Goal: Task Accomplishment & Management: Manage account settings

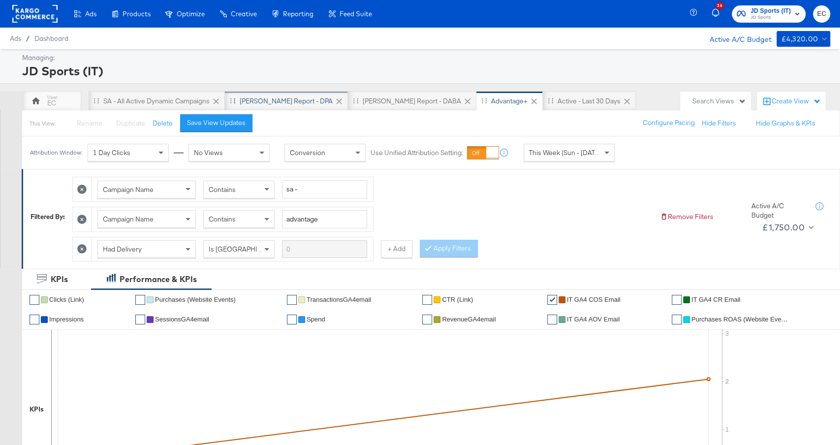
click at [260, 98] on div "SA - JD Report - DPA" at bounding box center [286, 100] width 93 height 9
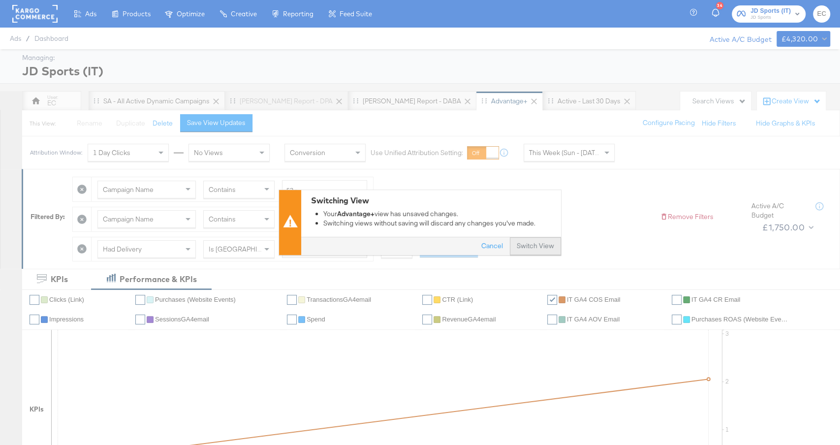
click at [535, 240] on button "Switch View" at bounding box center [535, 247] width 51 height 18
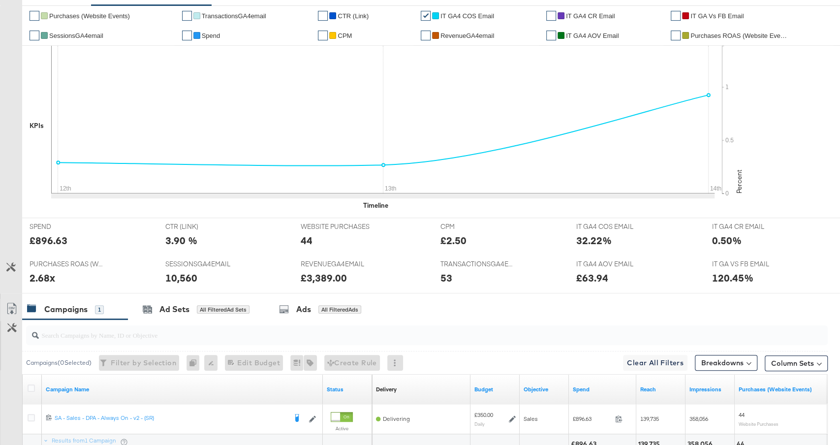
scroll to position [341, 0]
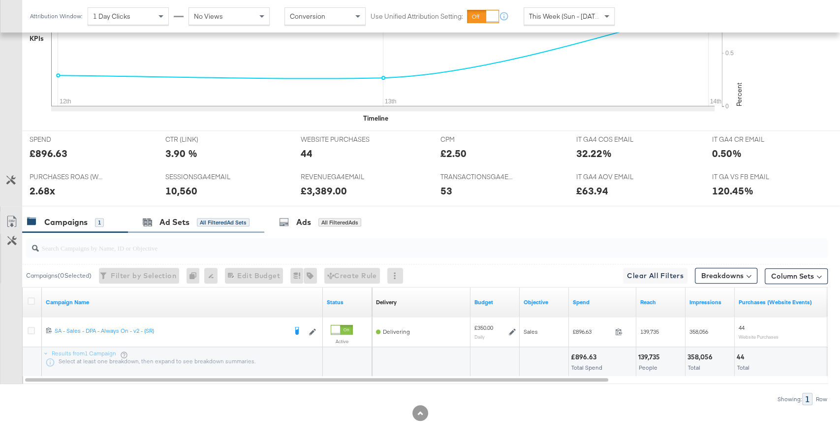
click at [219, 213] on div "Ad Sets All Filtered Ad Sets" at bounding box center [196, 222] width 136 height 21
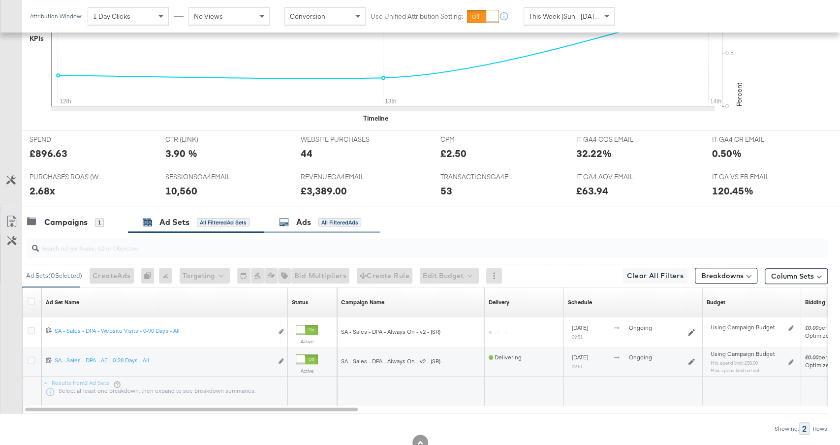
click at [309, 226] on div "Ads All Filtered Ads" at bounding box center [322, 222] width 116 height 21
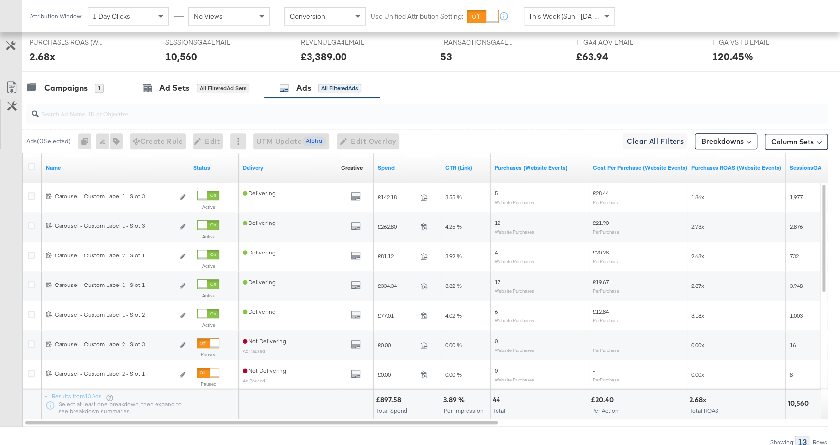
scroll to position [479, 0]
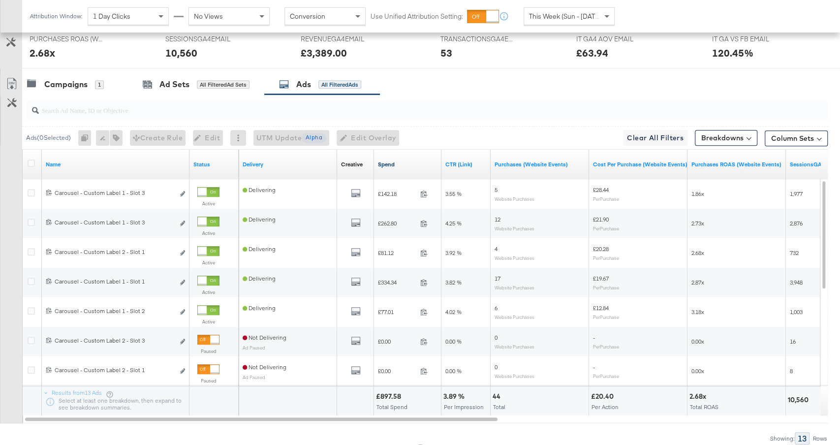
click at [410, 164] on link "Spend" at bounding box center [408, 164] width 60 height 8
click at [60, 79] on div "Campaigns" at bounding box center [65, 84] width 43 height 11
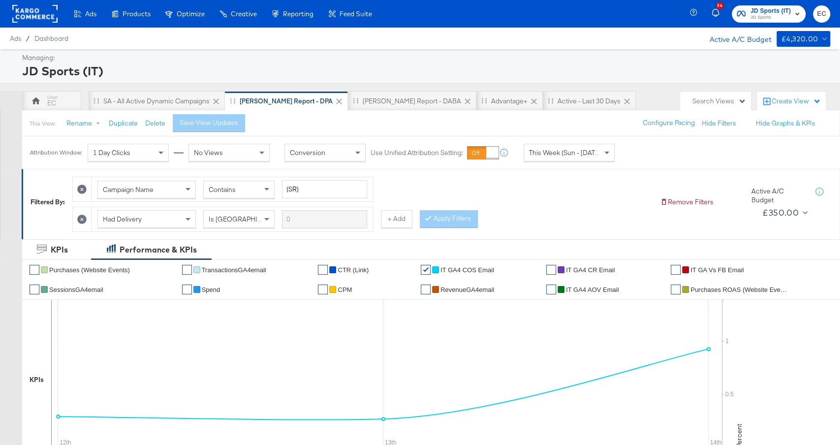
scroll to position [341, 0]
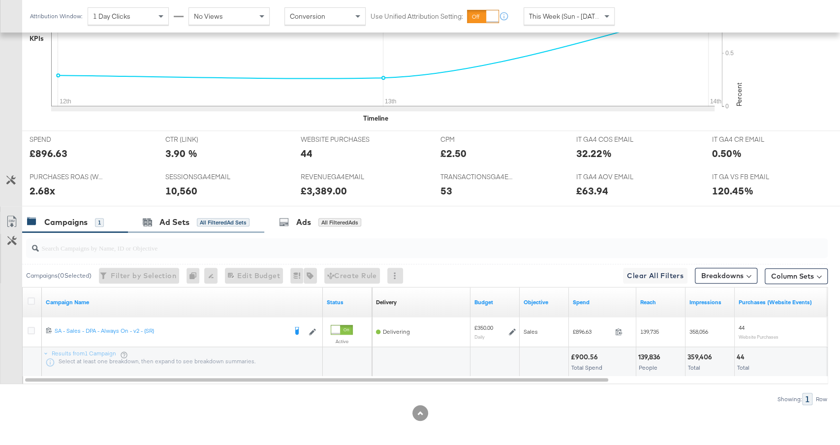
click at [164, 229] on div "Ad Sets All Filtered Ad Sets" at bounding box center [196, 222] width 136 height 21
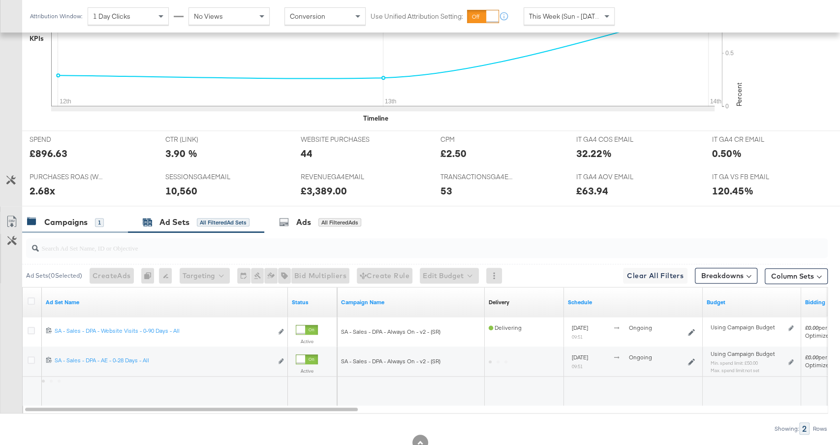
click at [88, 226] on div "Campaigns 1" at bounding box center [75, 222] width 106 height 21
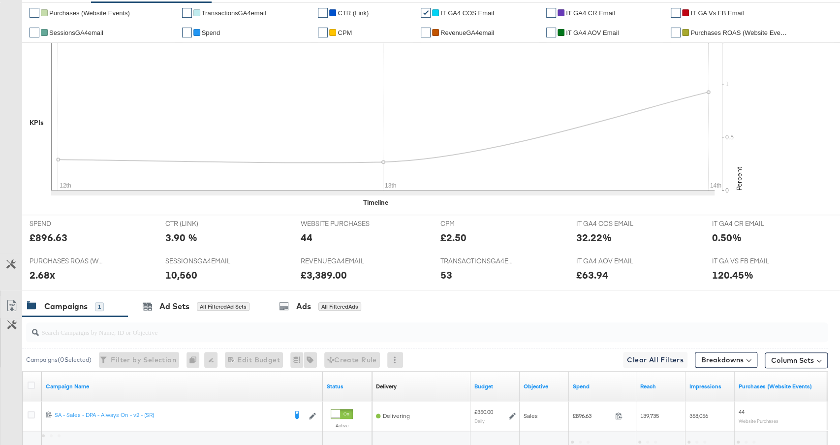
scroll to position [63, 0]
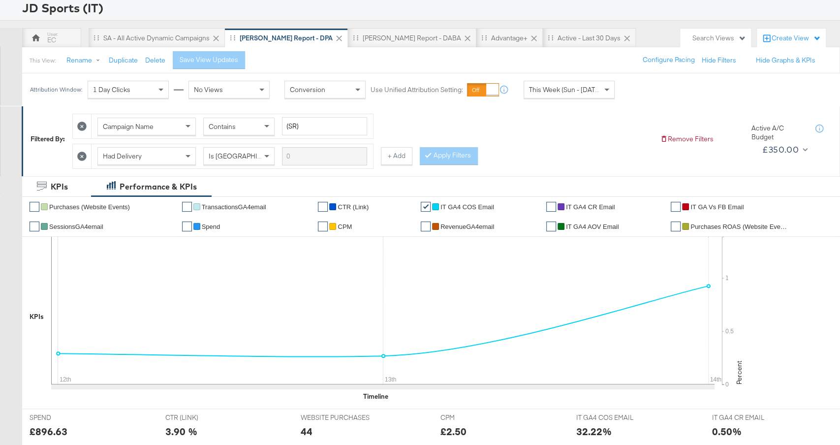
click at [61, 42] on div "EC" at bounding box center [51, 38] width 59 height 20
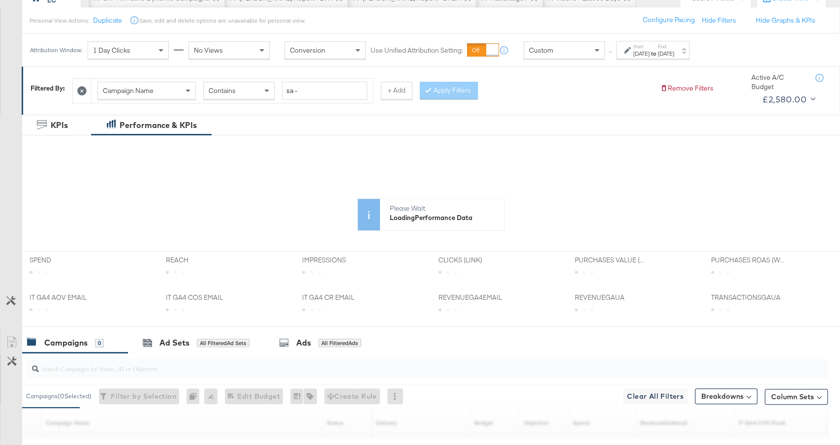
scroll to position [81, 0]
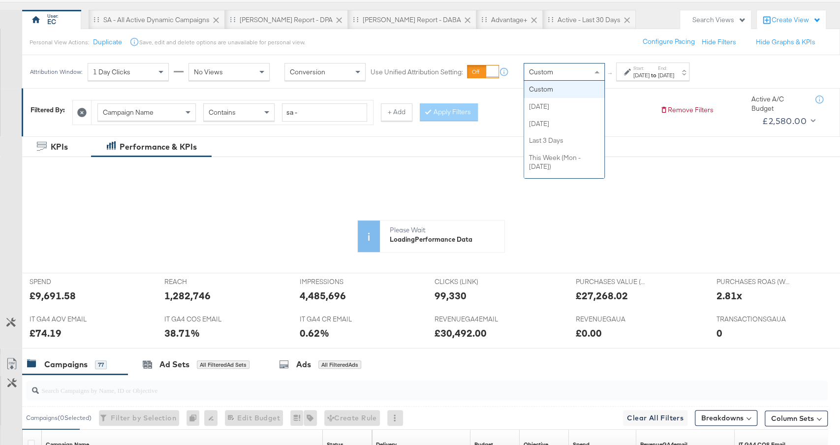
click at [546, 73] on span "Custom" at bounding box center [541, 71] width 24 height 9
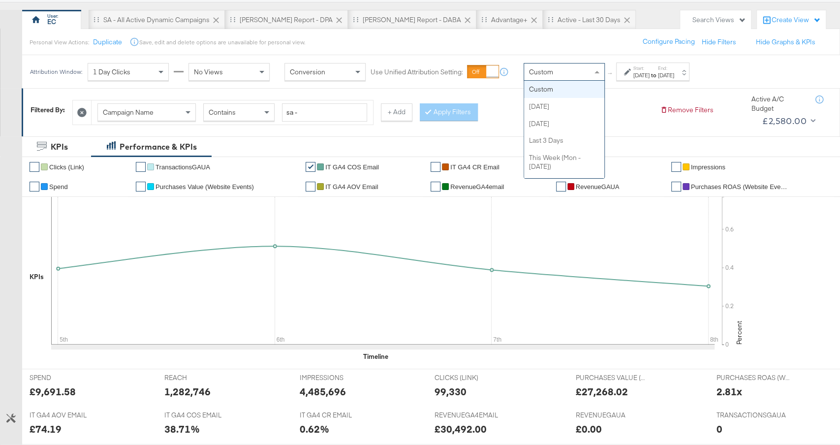
click at [649, 76] on div "Oct 5th 2025" at bounding box center [641, 75] width 16 height 8
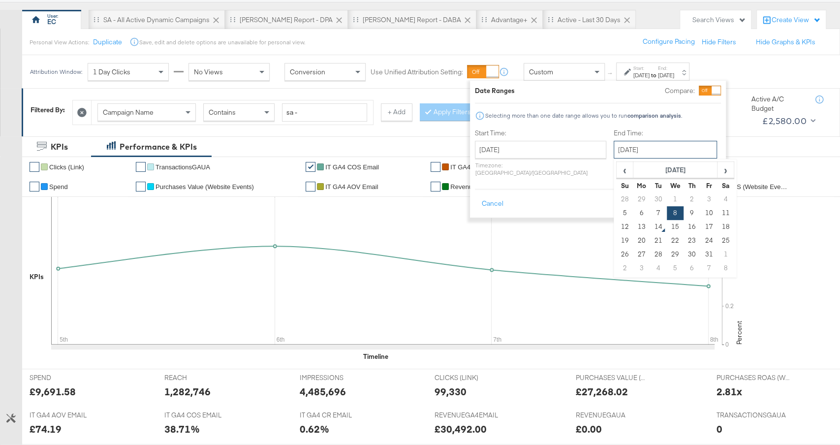
click at [646, 148] on input "October 8th 2025" at bounding box center [665, 150] width 103 height 18
click at [633, 229] on td "13" at bounding box center [641, 227] width 17 height 14
type input "October 13th 2025"
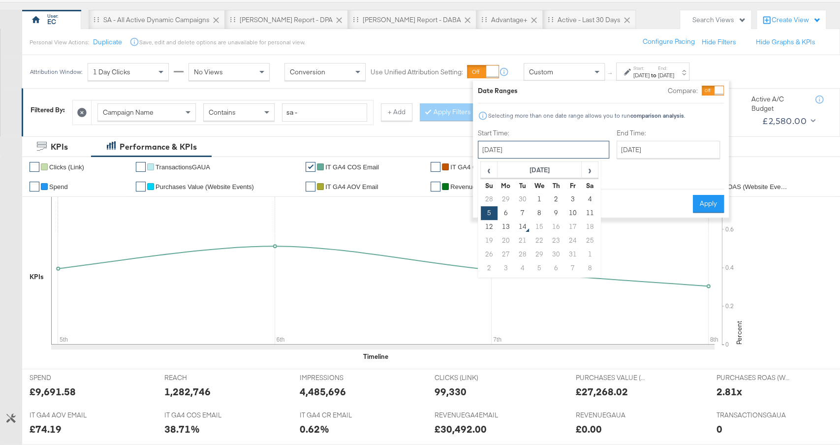
click at [560, 148] on input "October 5th 2025" at bounding box center [543, 150] width 131 height 18
click at [485, 226] on td "12" at bounding box center [489, 227] width 17 height 14
type input "October 12th 2025"
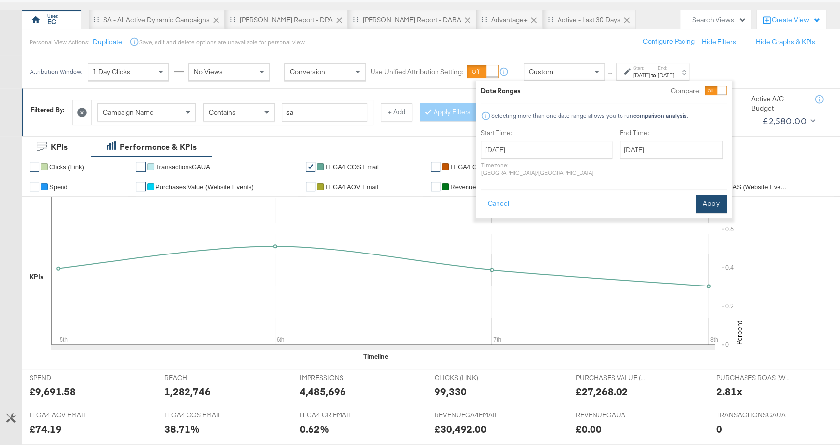
click at [708, 195] on button "Apply" at bounding box center [711, 204] width 31 height 18
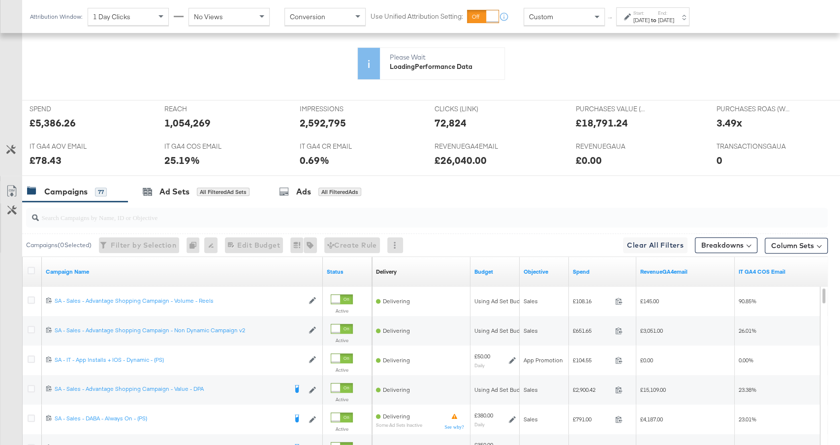
scroll to position [350, 0]
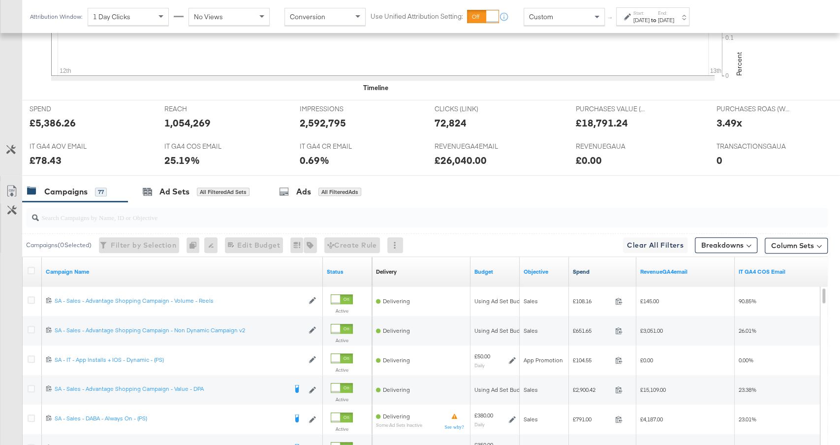
click at [600, 272] on link "Spend" at bounding box center [603, 272] width 60 height 8
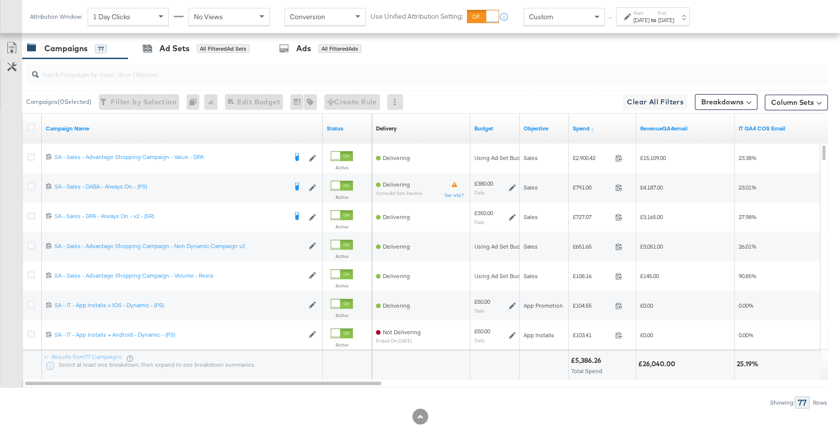
scroll to position [498, 0]
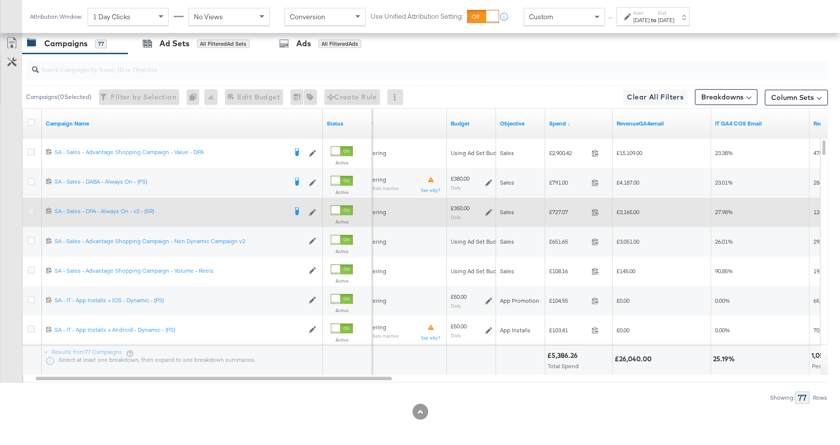
click at [31, 209] on icon at bounding box center [31, 210] width 7 height 7
click at [0, 0] on input "checkbox" at bounding box center [0, 0] width 0 height 0
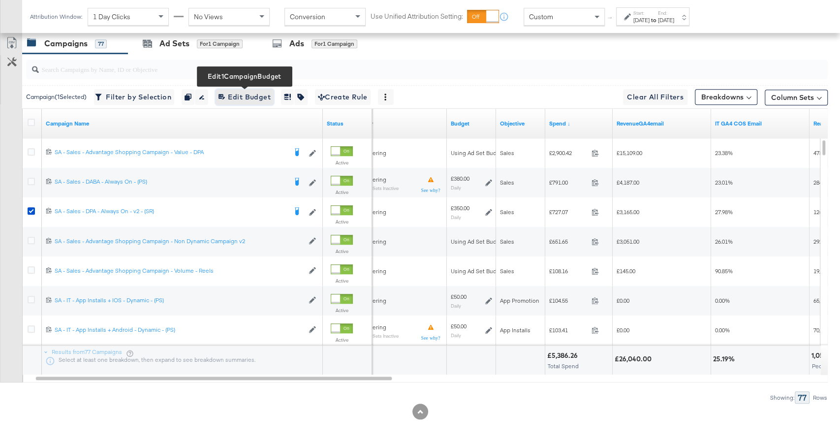
click at [255, 97] on span "Edit 1 Campaign Budget Edit Budget" at bounding box center [244, 97] width 52 height 12
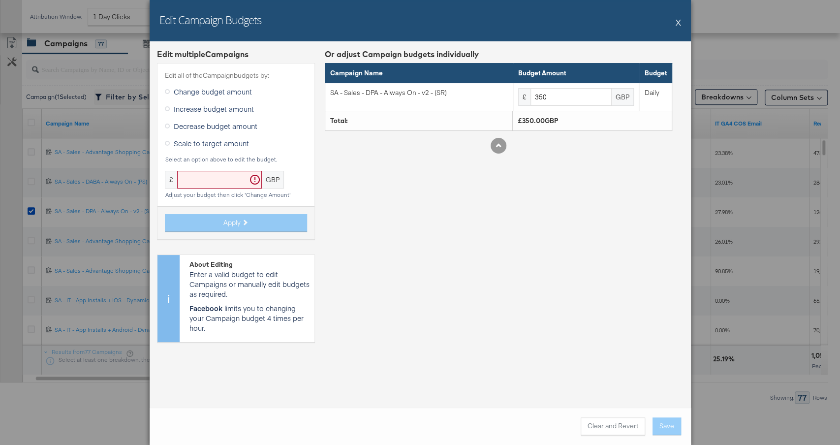
click at [230, 109] on span "Increase budget amount" at bounding box center [214, 109] width 80 height 10
click at [0, 0] on input "Increase budget amount" at bounding box center [0, 0] width 0 height 0
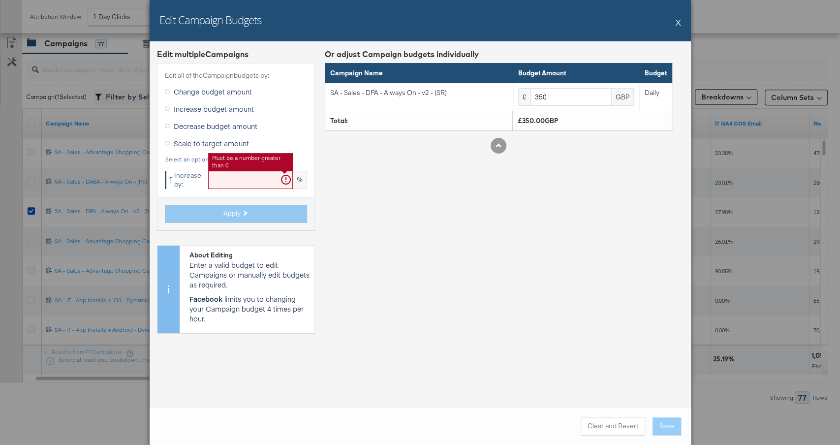
click at [221, 184] on input "text" at bounding box center [250, 180] width 85 height 18
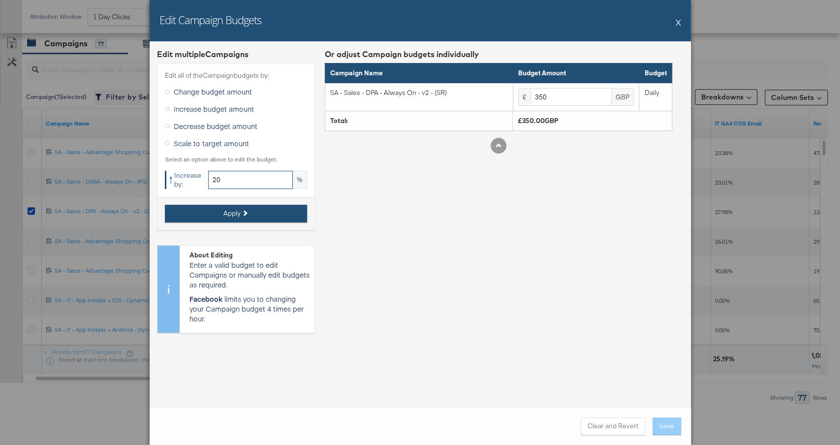
type input "20"
click at [240, 215] on button "Apply" at bounding box center [236, 214] width 142 height 18
type input "420"
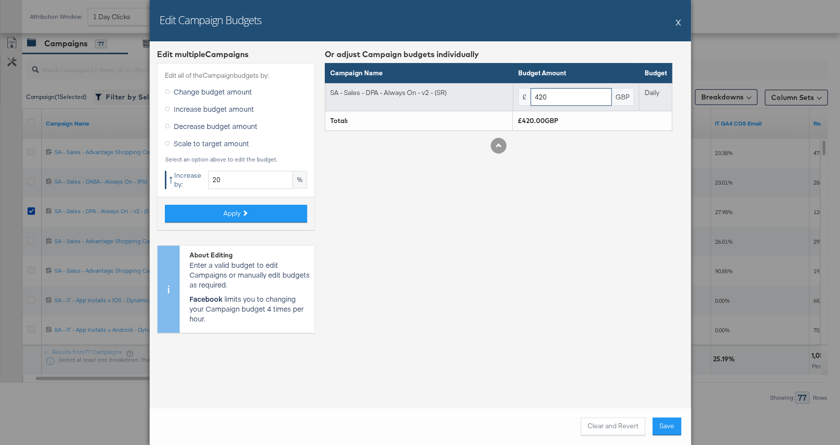
click at [540, 99] on input "420" at bounding box center [570, 97] width 81 height 18
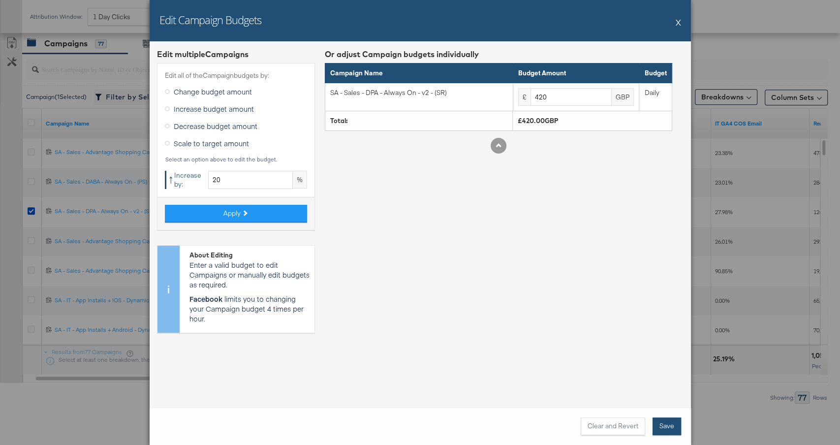
click at [666, 428] on button "Save" at bounding box center [666, 426] width 29 height 18
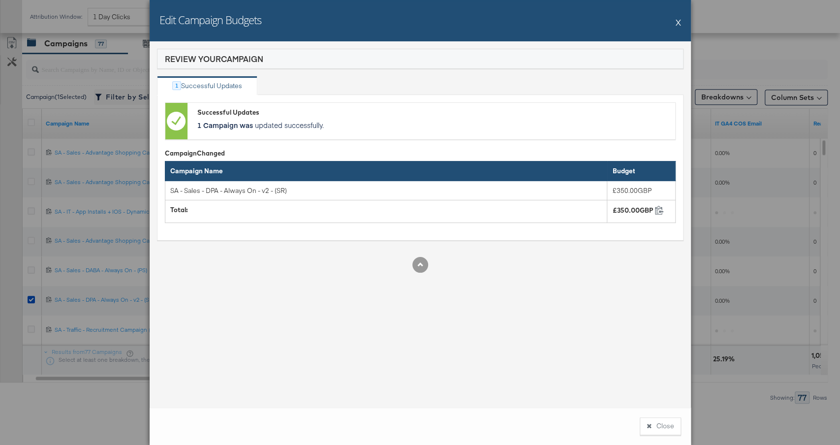
click at [677, 22] on button "X" at bounding box center [677, 22] width 5 height 20
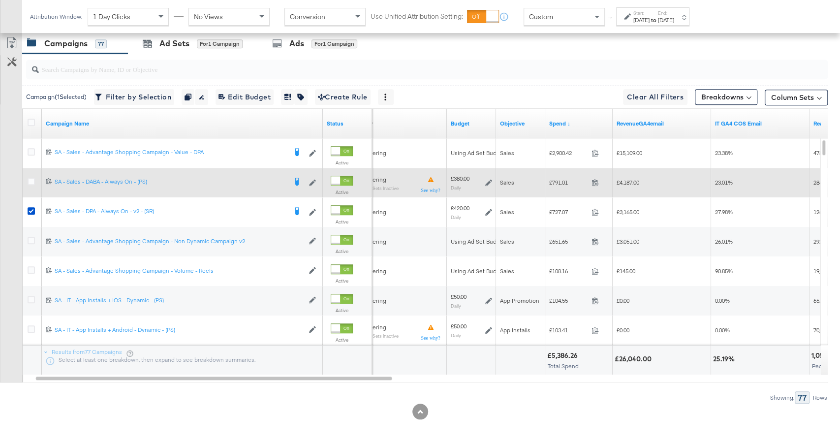
click at [35, 178] on div at bounding box center [33, 183] width 10 height 10
click at [31, 178] on icon at bounding box center [31, 181] width 7 height 7
click at [0, 0] on input "checkbox" at bounding box center [0, 0] width 0 height 0
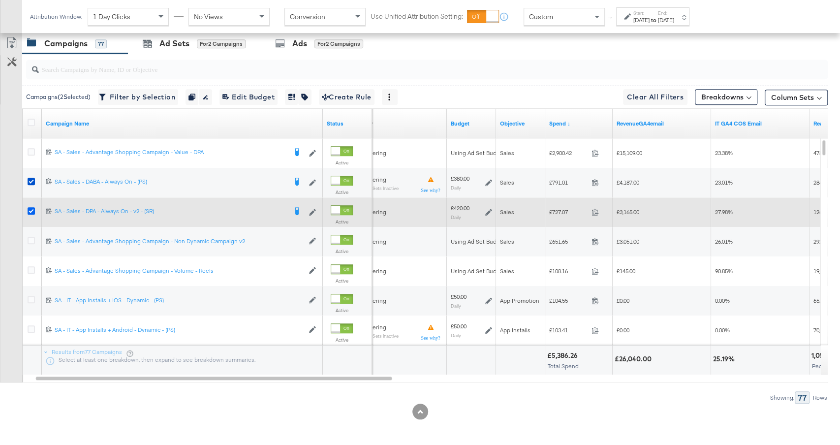
click at [30, 210] on icon at bounding box center [31, 210] width 7 height 7
click at [0, 0] on input "checkbox" at bounding box center [0, 0] width 0 height 0
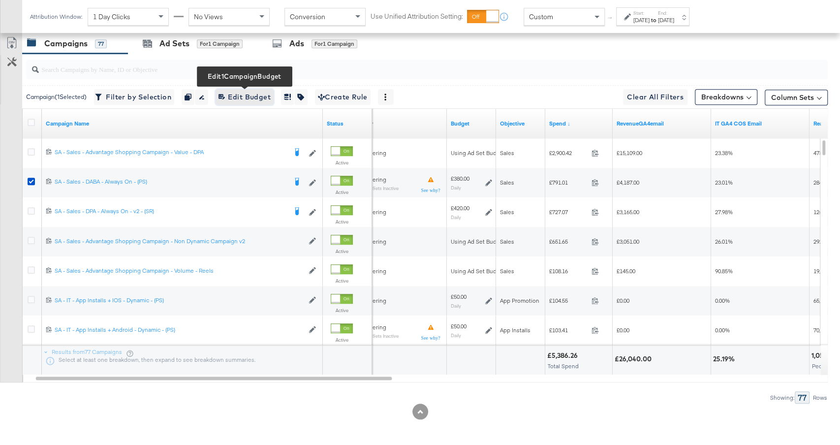
click at [260, 92] on span "Edit 1 Campaign Budget Edit Budget" at bounding box center [244, 97] width 52 height 12
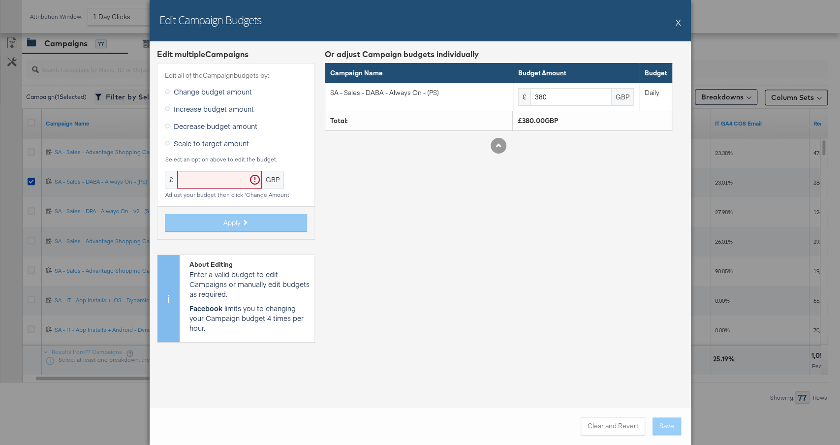
click at [228, 107] on span "Increase budget amount" at bounding box center [214, 109] width 80 height 10
click at [0, 0] on input "Increase budget amount" at bounding box center [0, 0] width 0 height 0
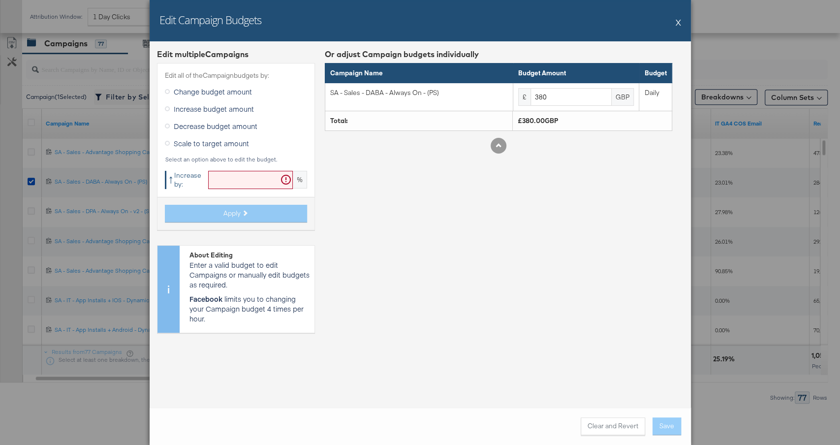
click at [230, 181] on input "text" at bounding box center [250, 180] width 85 height 18
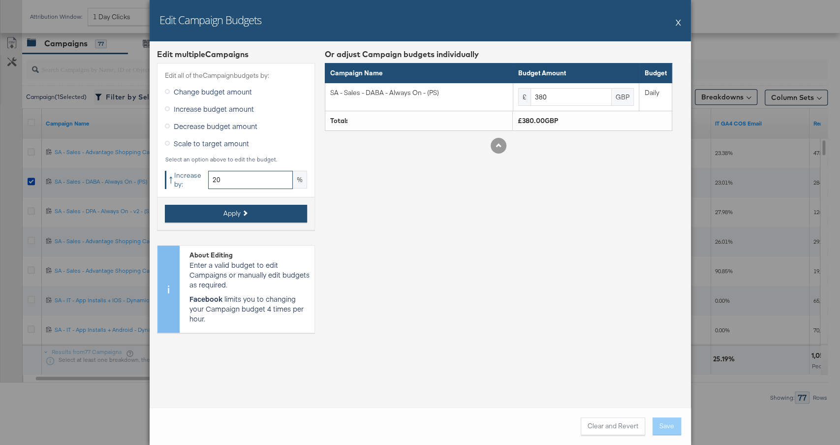
type input "20"
click at [239, 211] on span "Apply" at bounding box center [231, 213] width 17 height 9
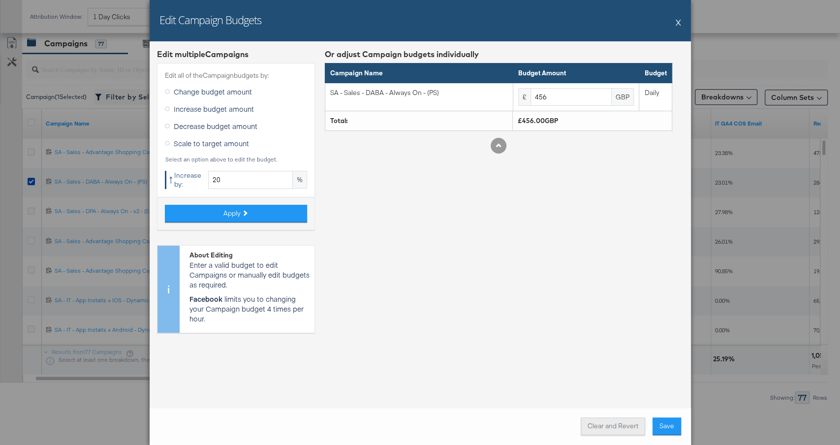
click at [610, 420] on button "Clear and Revert" at bounding box center [613, 426] width 64 height 18
type input "380"
click at [247, 182] on input "20" at bounding box center [250, 180] width 85 height 18
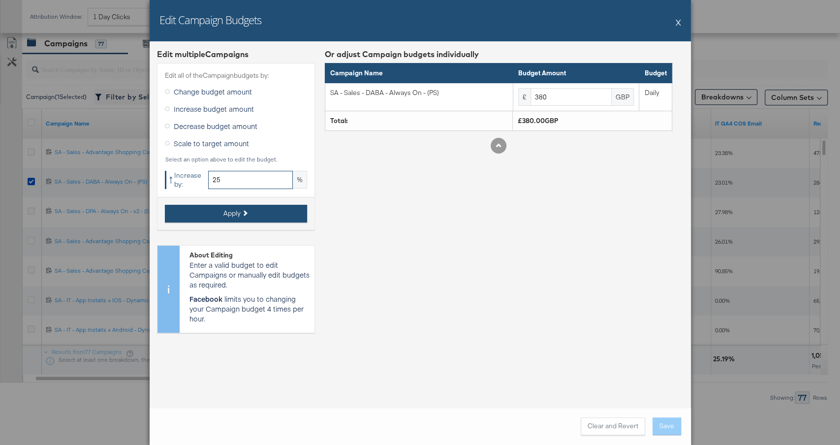
type input "25"
click at [277, 212] on button "Apply" at bounding box center [236, 214] width 142 height 18
type input "475"
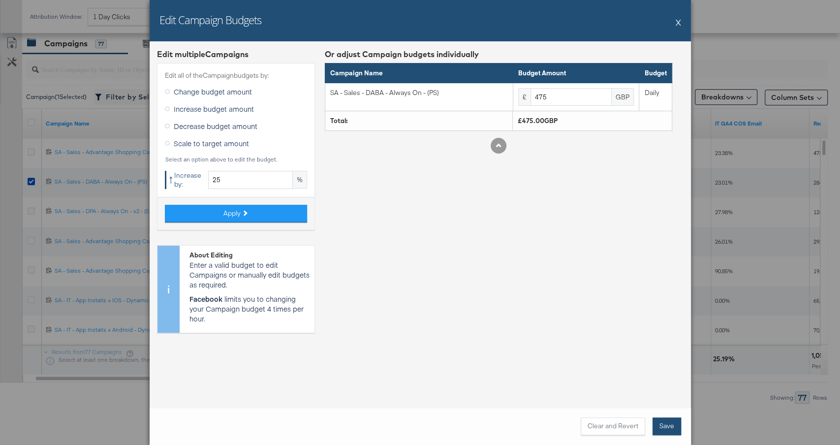
click at [675, 427] on button "Save" at bounding box center [666, 426] width 29 height 18
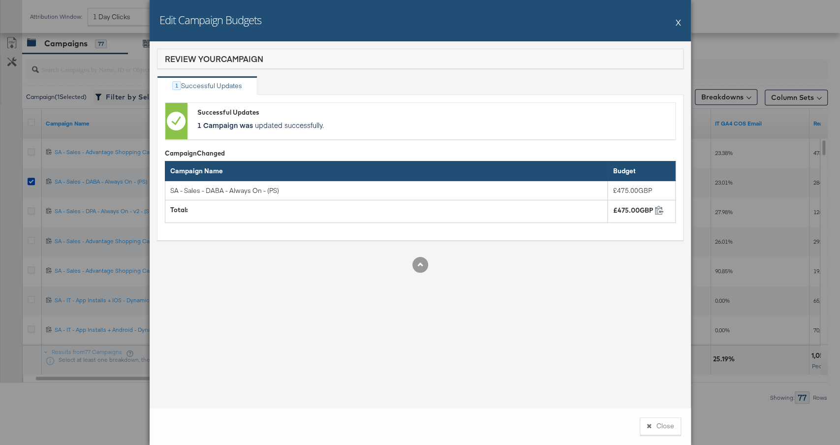
click at [680, 21] on button "X" at bounding box center [677, 22] width 5 height 20
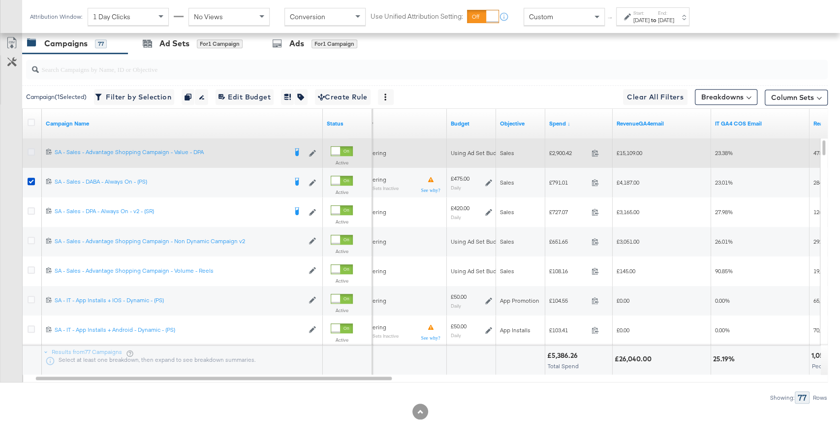
click at [31, 149] on icon at bounding box center [31, 151] width 7 height 7
click at [0, 0] on input "checkbox" at bounding box center [0, 0] width 0 height 0
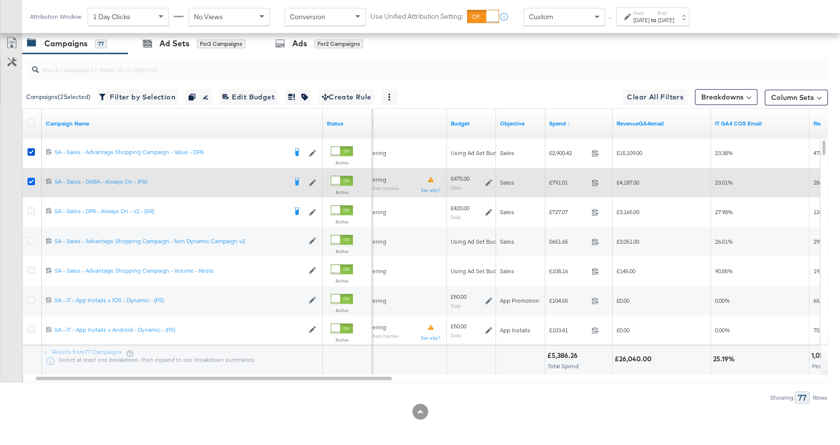
click at [31, 180] on icon at bounding box center [31, 181] width 7 height 7
click at [0, 0] on input "checkbox" at bounding box center [0, 0] width 0 height 0
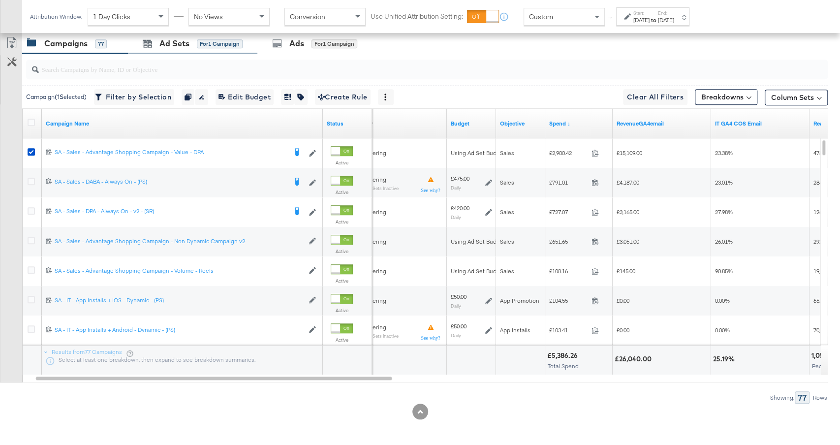
click at [200, 49] on div "Ad Sets for 1 Campaign" at bounding box center [192, 43] width 129 height 21
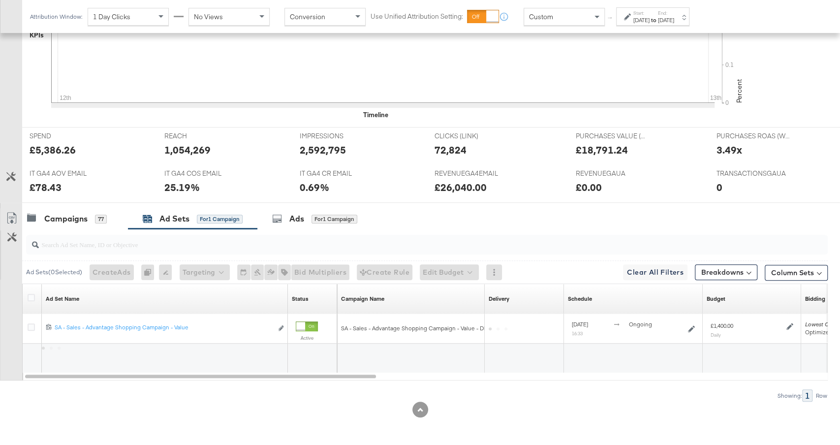
scroll to position [321, 0]
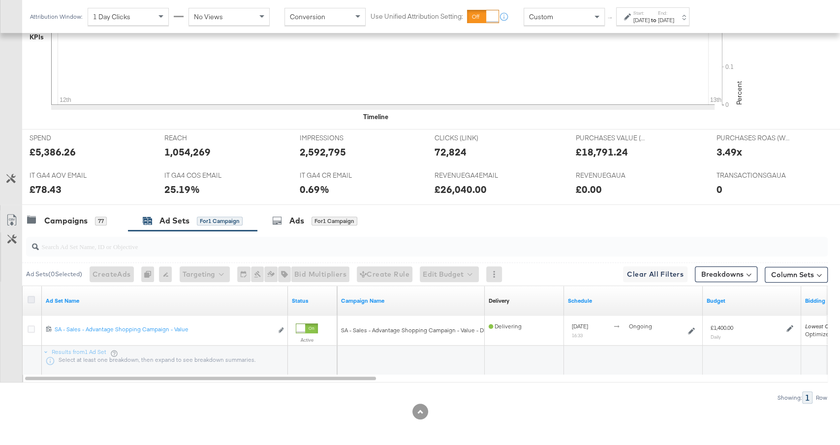
click at [28, 299] on icon at bounding box center [31, 299] width 7 height 7
click at [0, 0] on input "checkbox" at bounding box center [0, 0] width 0 height 0
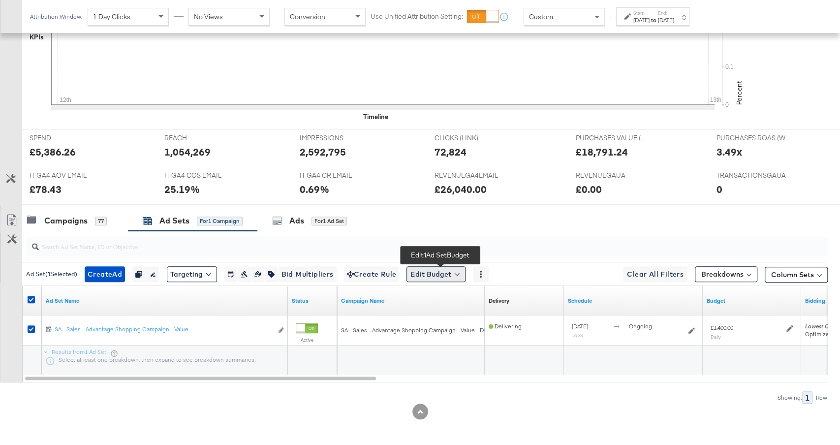
click at [439, 275] on button "Edit Budget" at bounding box center [435, 274] width 59 height 16
click at [448, 303] on span "Edit Ad Set Budget" at bounding box center [439, 299] width 56 height 13
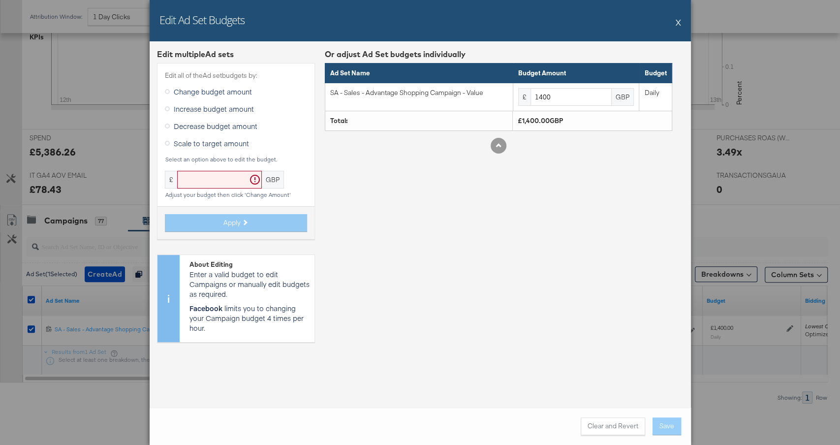
click at [199, 110] on span "Increase budget amount" at bounding box center [214, 109] width 80 height 10
click at [0, 0] on input "Increase budget amount" at bounding box center [0, 0] width 0 height 0
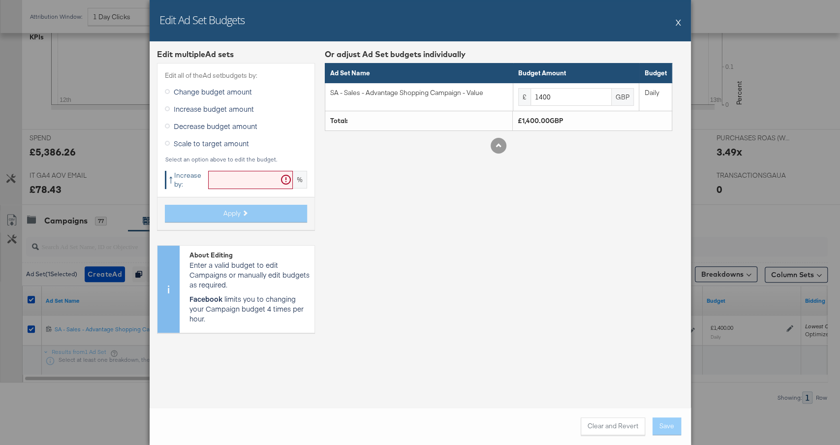
click at [223, 181] on input "text" at bounding box center [250, 180] width 85 height 18
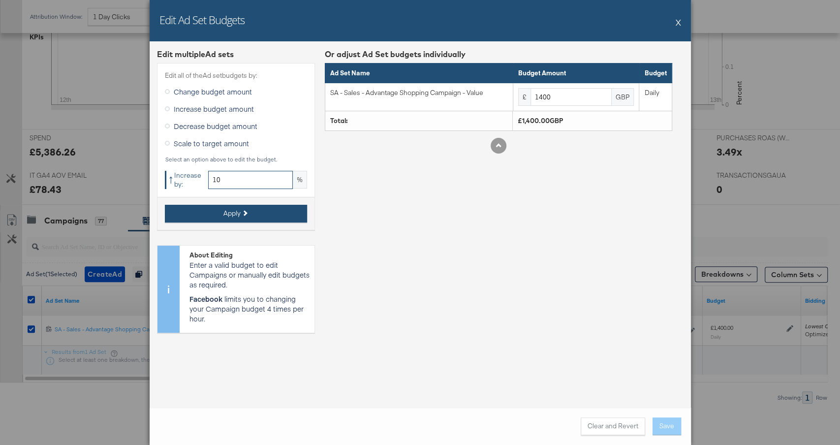
type input "10"
click at [236, 212] on span "Apply" at bounding box center [231, 213] width 17 height 9
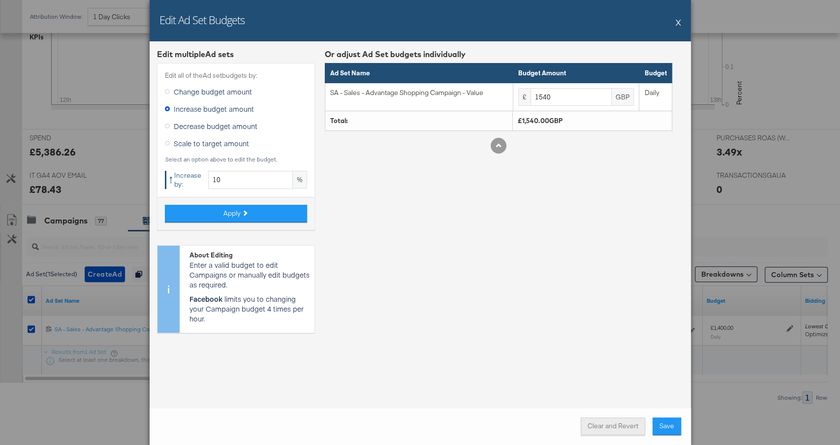
click at [623, 432] on button "Clear and Revert" at bounding box center [613, 426] width 64 height 18
type input "1400"
click at [241, 183] on input "10" at bounding box center [250, 180] width 85 height 18
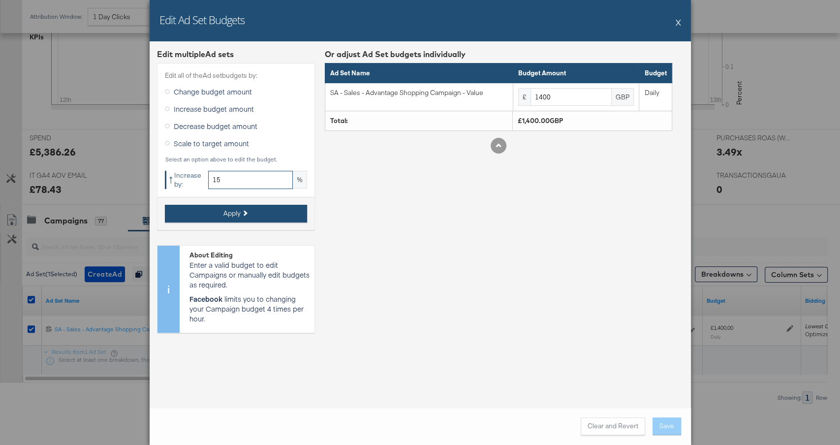
type input "15"
click at [249, 210] on button "Apply" at bounding box center [236, 214] width 142 height 18
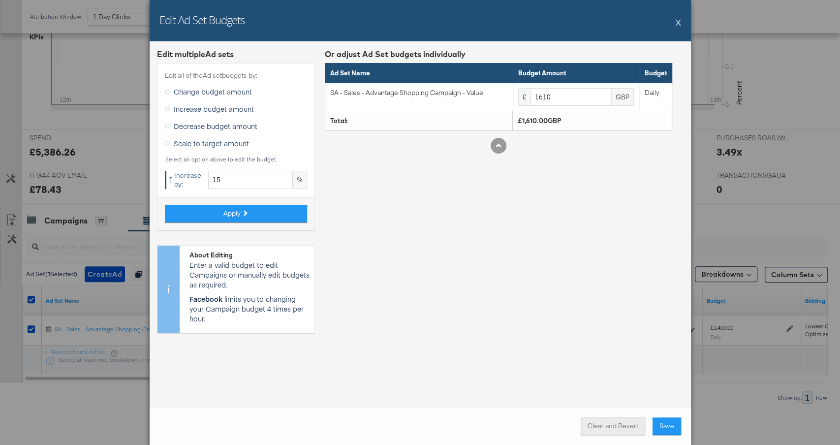
click at [600, 430] on button "Clear and Revert" at bounding box center [613, 426] width 64 height 18
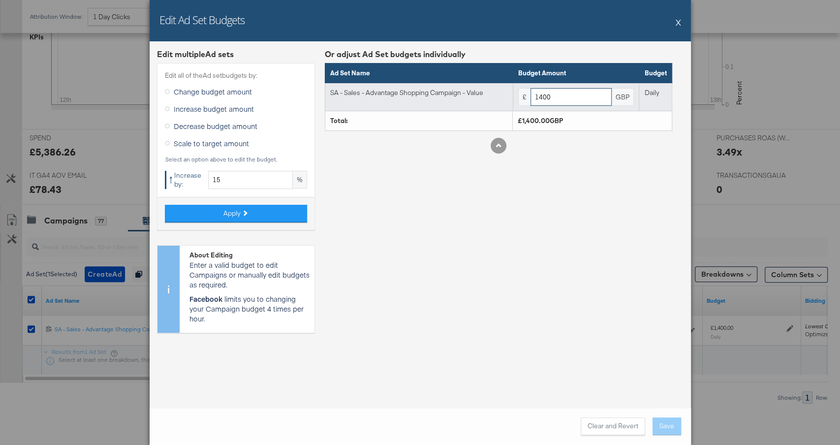
click at [544, 100] on input "1400" at bounding box center [570, 97] width 81 height 18
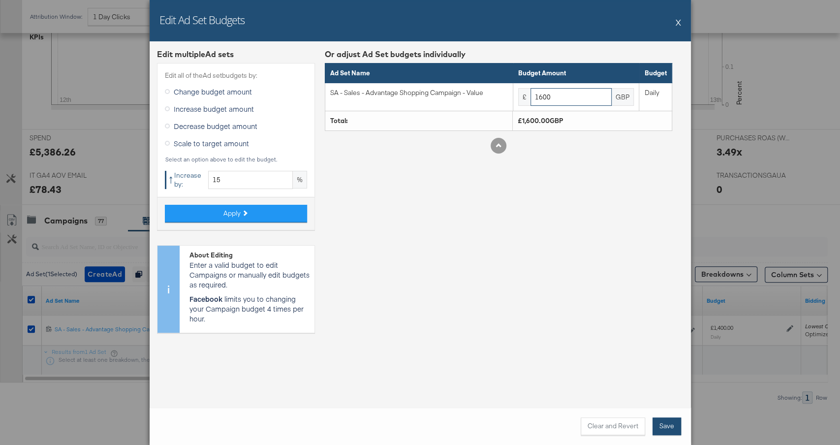
type input "1600"
click at [668, 426] on button "Save" at bounding box center [666, 426] width 29 height 18
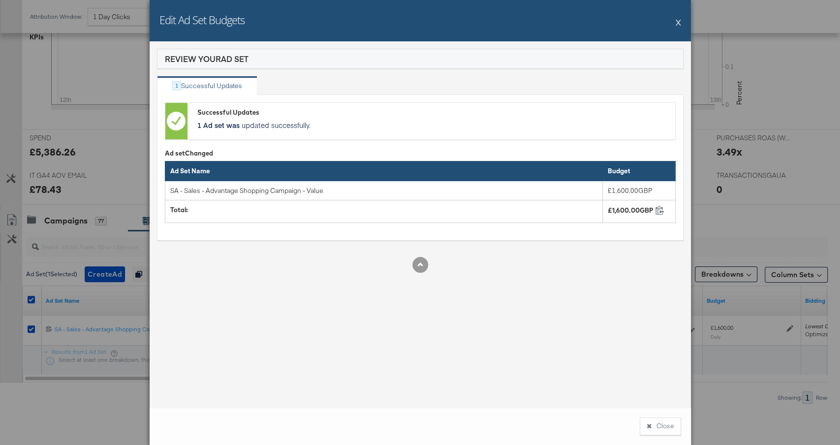
click at [677, 22] on button "X" at bounding box center [677, 22] width 5 height 20
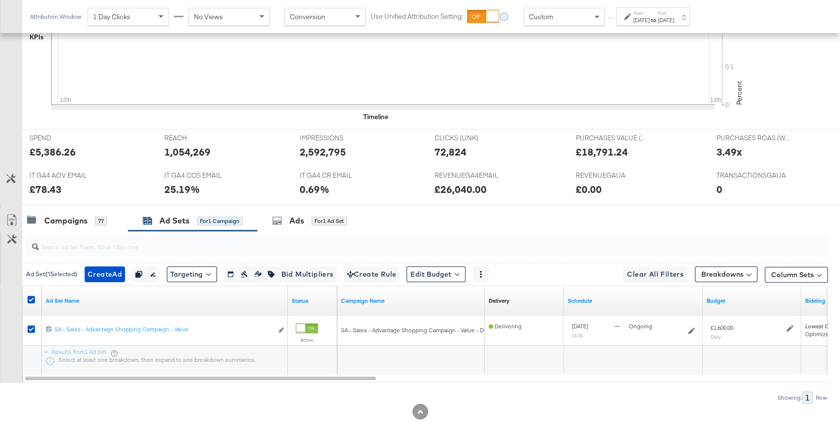
click at [81, 222] on div "Campaigns" at bounding box center [65, 220] width 43 height 11
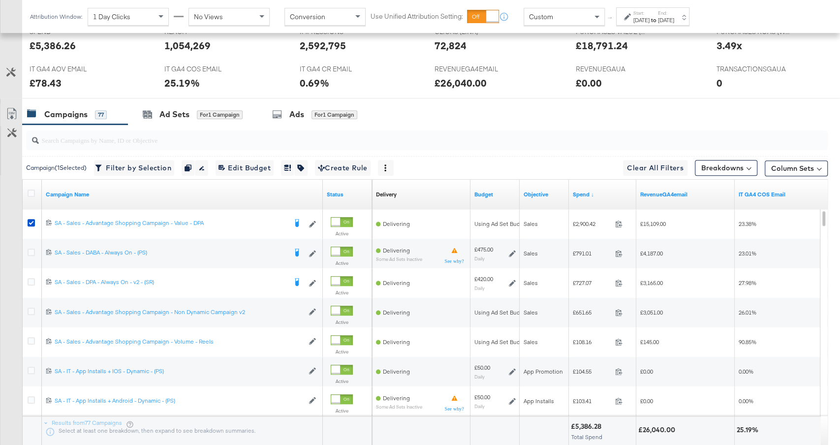
scroll to position [429, 0]
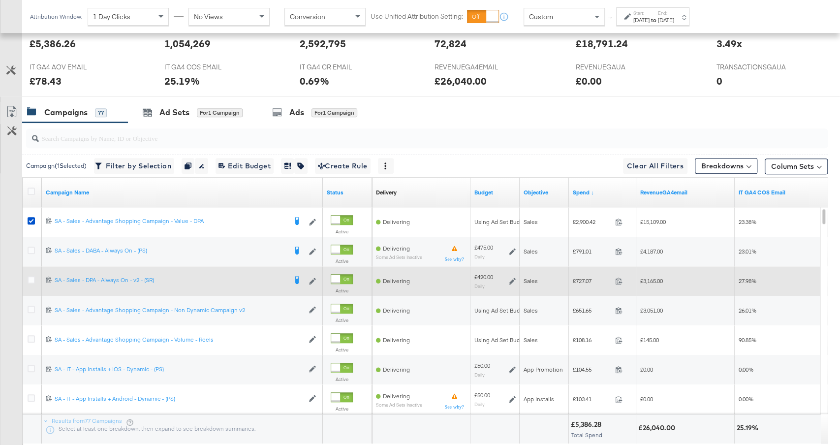
click at [509, 278] on icon at bounding box center [512, 280] width 7 height 7
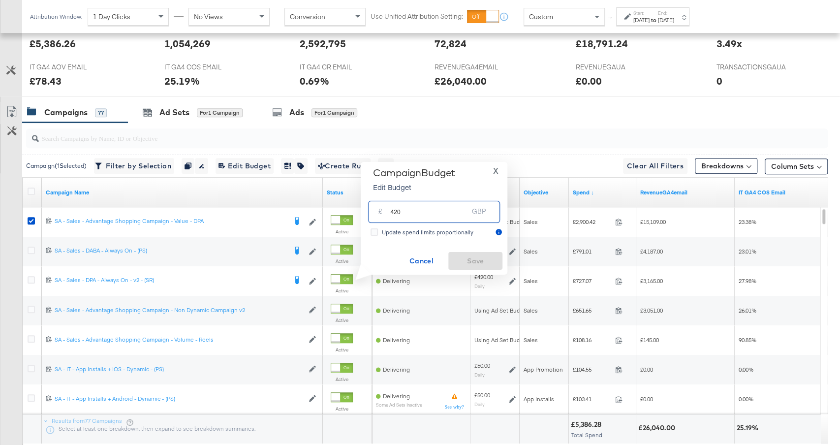
click at [398, 210] on input "420" at bounding box center [429, 207] width 78 height 21
type input "450"
click at [466, 257] on span "Save" at bounding box center [475, 261] width 46 height 12
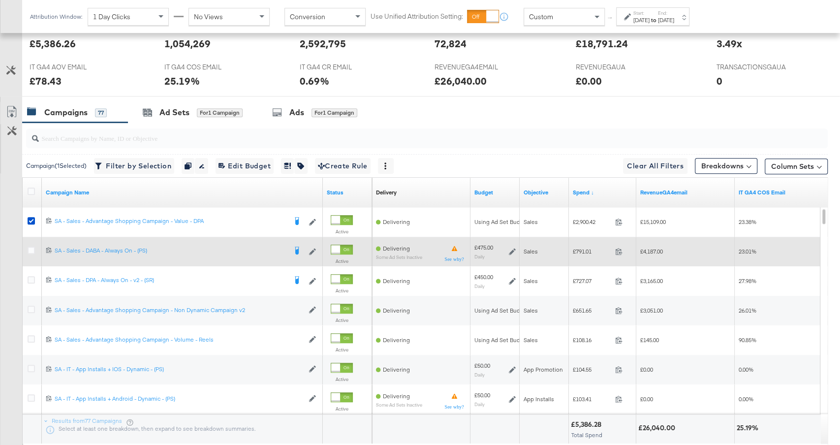
click at [511, 248] on icon at bounding box center [512, 251] width 7 height 7
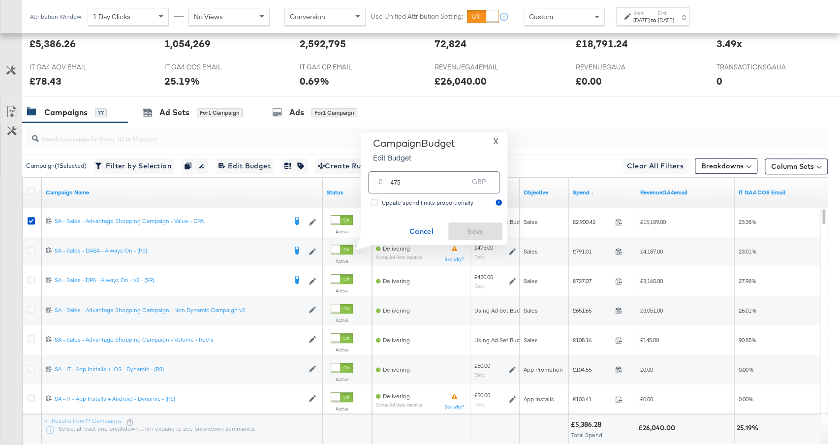
click at [417, 184] on input "475" at bounding box center [429, 178] width 78 height 21
type input "500"
click at [467, 230] on span "Save" at bounding box center [475, 231] width 46 height 12
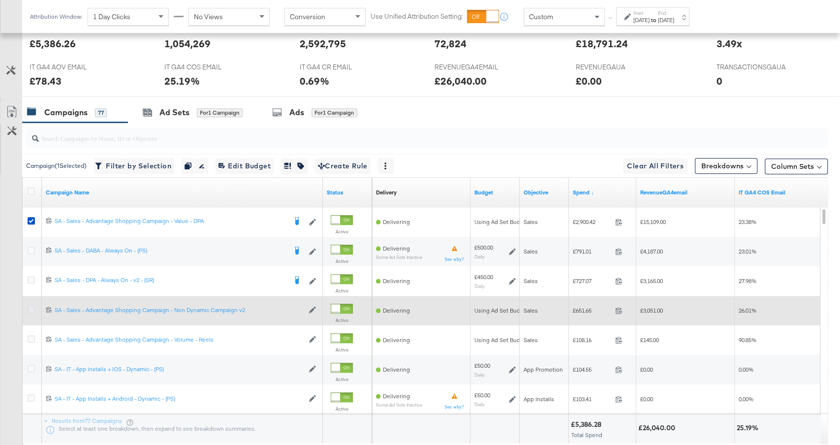
click at [32, 306] on icon at bounding box center [31, 309] width 7 height 7
click at [0, 0] on input "checkbox" at bounding box center [0, 0] width 0 height 0
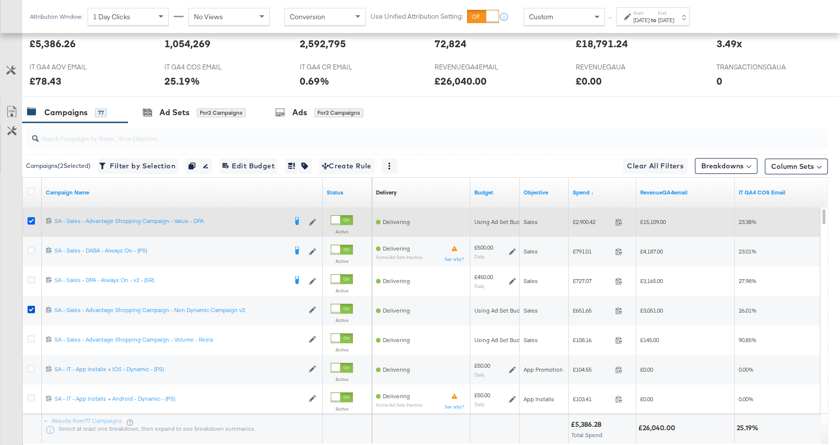
click at [28, 217] on icon at bounding box center [31, 220] width 7 height 7
click at [0, 0] on input "checkbox" at bounding box center [0, 0] width 0 height 0
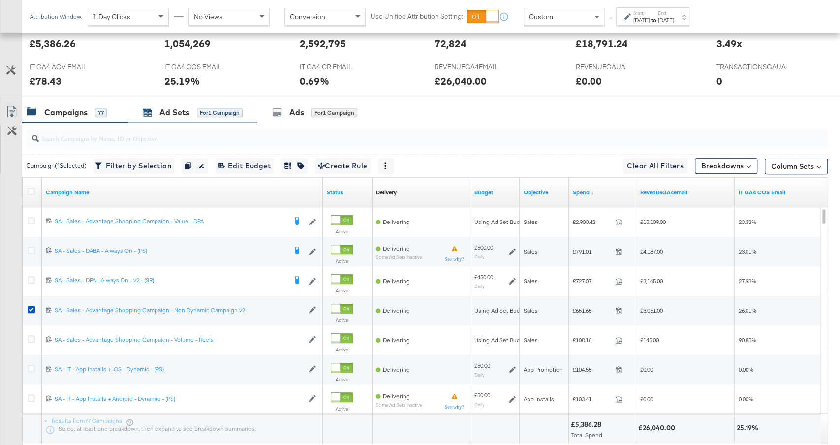
click at [193, 110] on div "Ad Sets for 1 Campaign" at bounding box center [193, 112] width 100 height 11
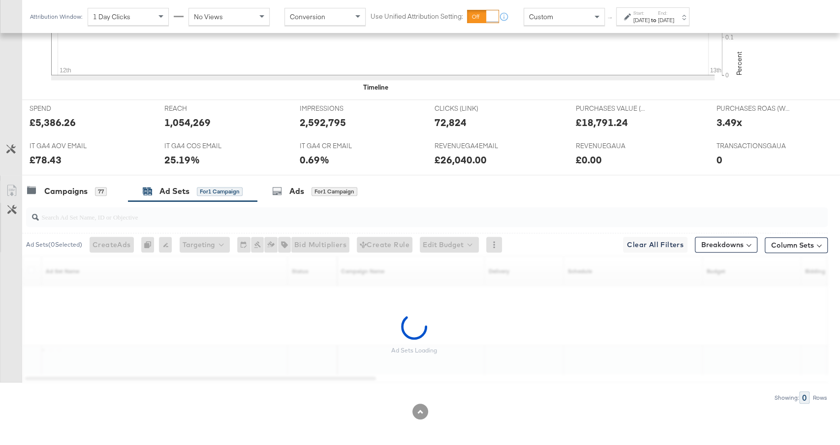
scroll to position [321, 0]
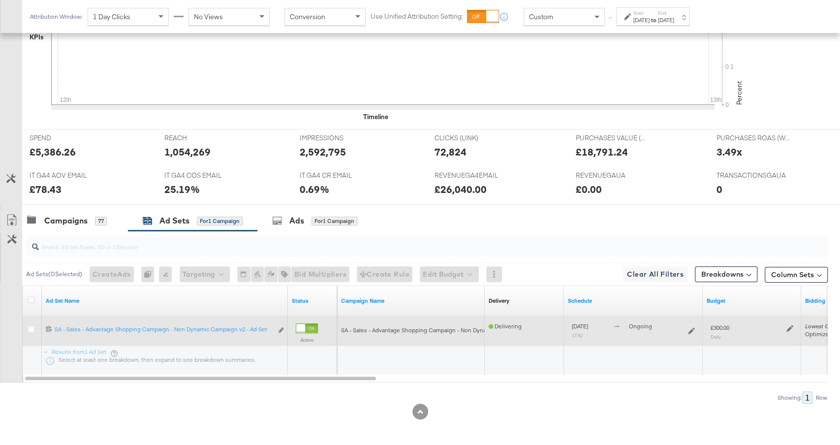
click at [787, 325] on icon at bounding box center [789, 328] width 7 height 7
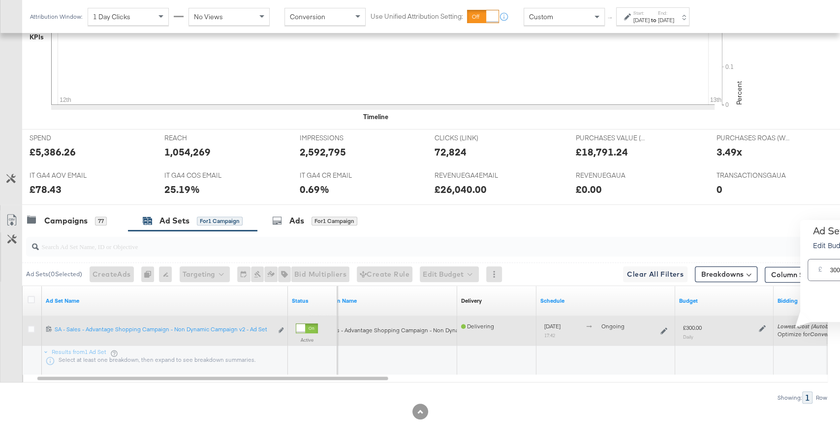
click at [759, 328] on icon at bounding box center [762, 328] width 7 height 7
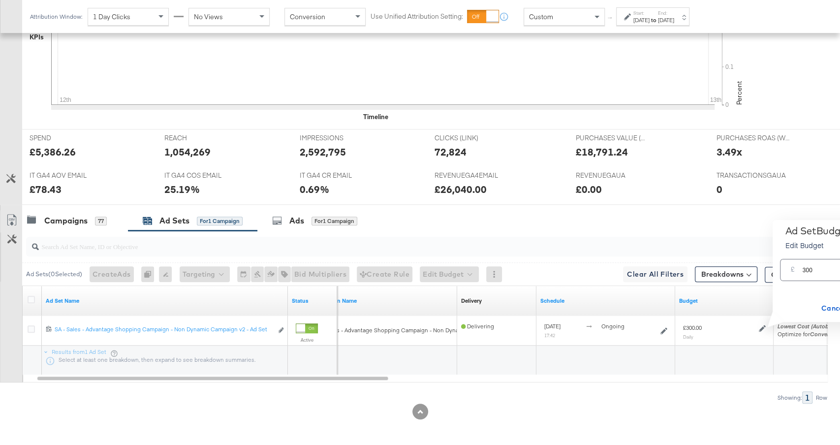
click at [808, 271] on input "300" at bounding box center [841, 265] width 78 height 21
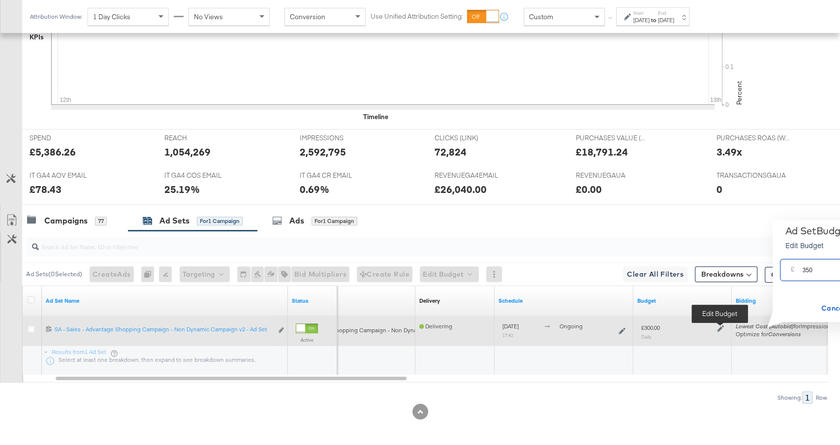
type input "350"
click at [720, 325] on icon at bounding box center [720, 328] width 7 height 7
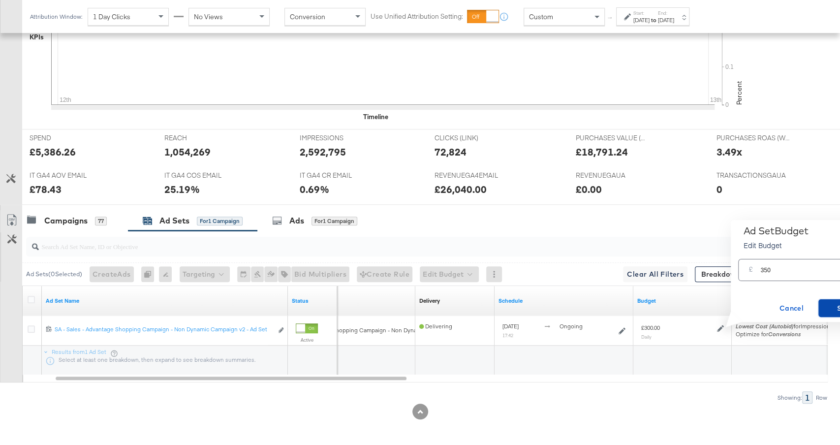
click at [839, 305] on span "Save" at bounding box center [845, 308] width 46 height 12
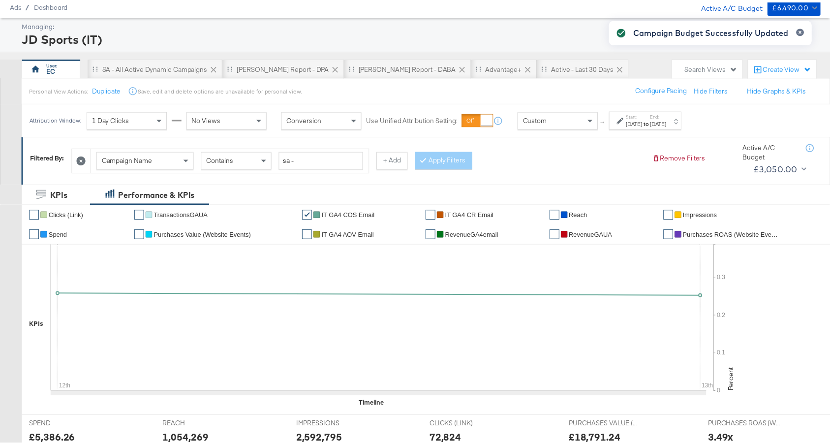
scroll to position [0, 0]
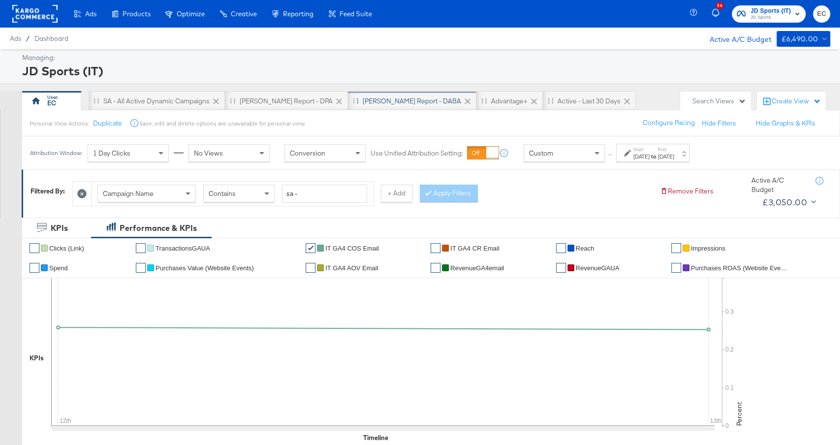
drag, startPoint x: 365, startPoint y: 109, endPoint x: 396, endPoint y: 110, distance: 31.0
click at [365, 109] on div "SA - JD Report - DABA" at bounding box center [412, 101] width 128 height 20
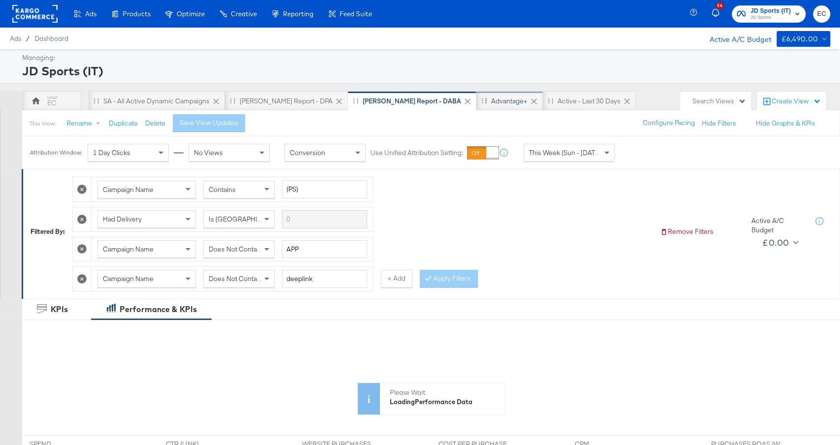
click at [491, 98] on div "Advantage+" at bounding box center [509, 100] width 36 height 9
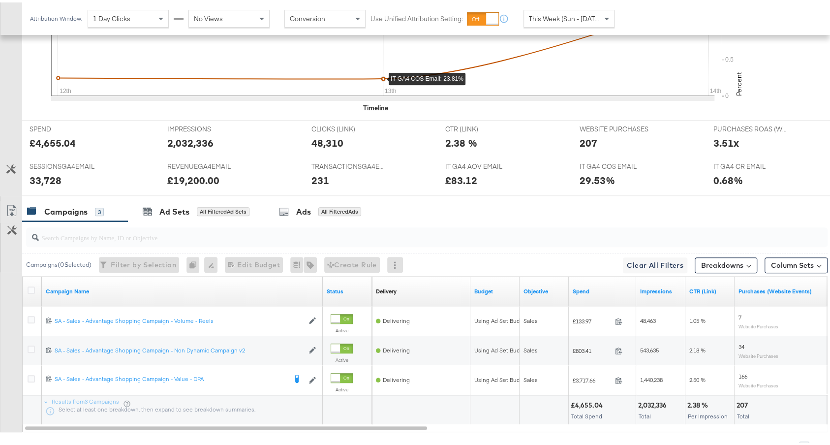
scroll to position [429, 0]
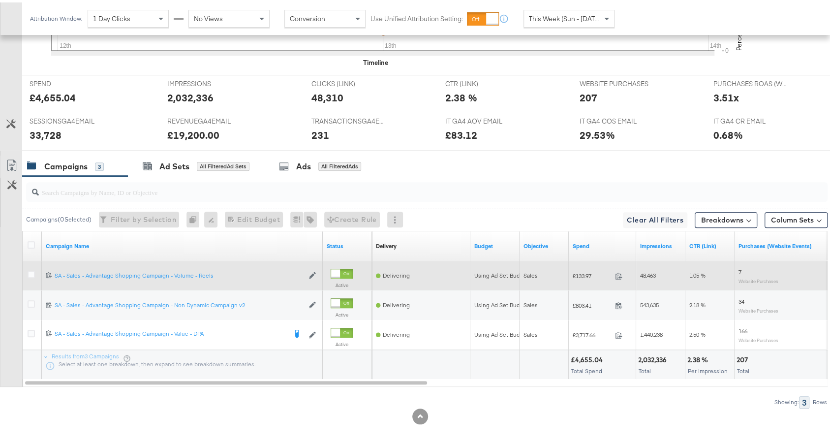
click at [31, 275] on div at bounding box center [33, 273] width 18 height 18
click at [31, 270] on icon at bounding box center [31, 271] width 7 height 7
click at [0, 0] on input "checkbox" at bounding box center [0, 0] width 0 height 0
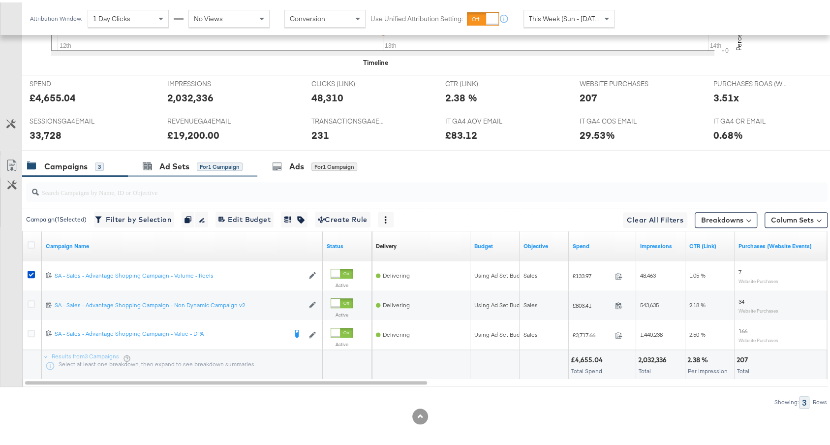
click at [167, 166] on div "Ad Sets for 1 Campaign" at bounding box center [192, 163] width 129 height 21
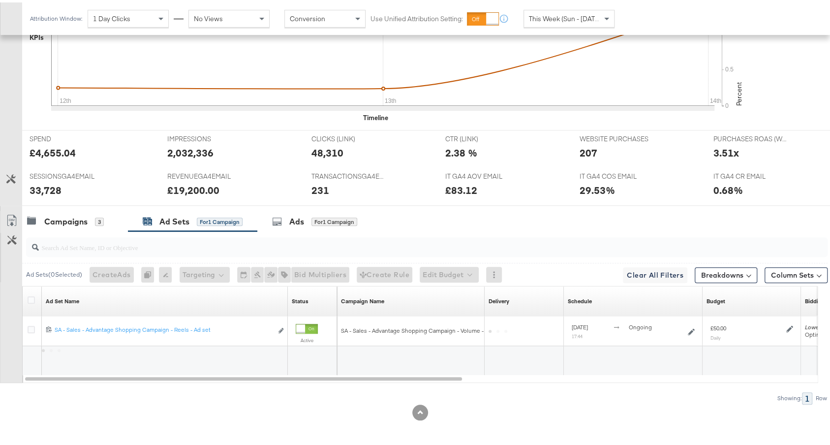
scroll to position [370, 0]
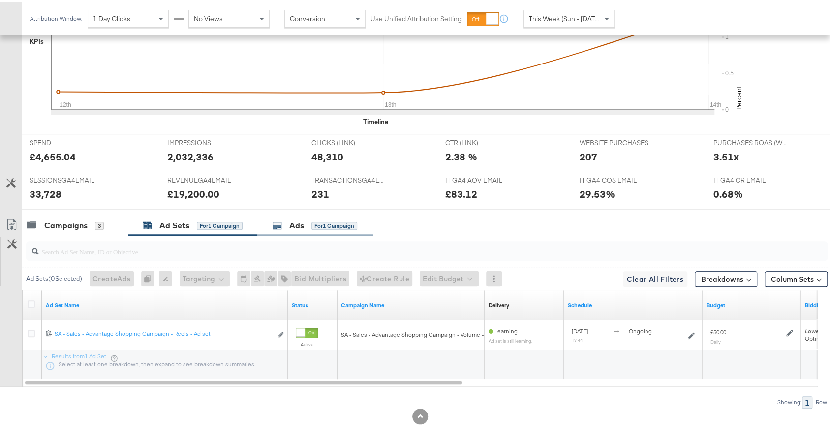
click at [333, 213] on div "Ads for 1 Campaign" at bounding box center [315, 223] width 116 height 21
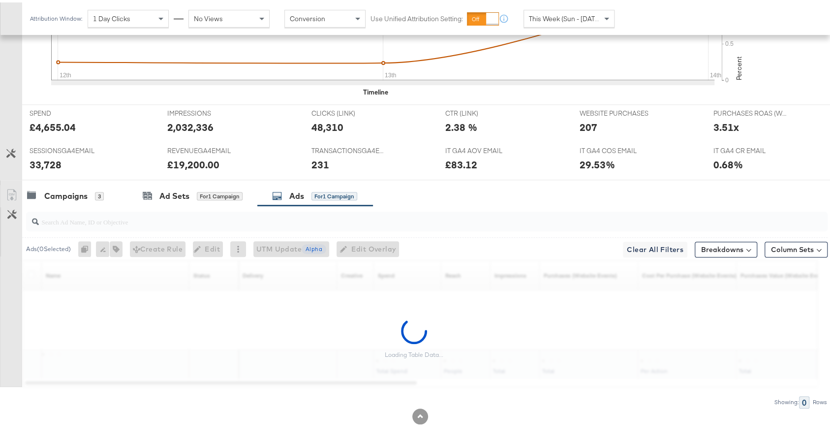
scroll to position [429, 0]
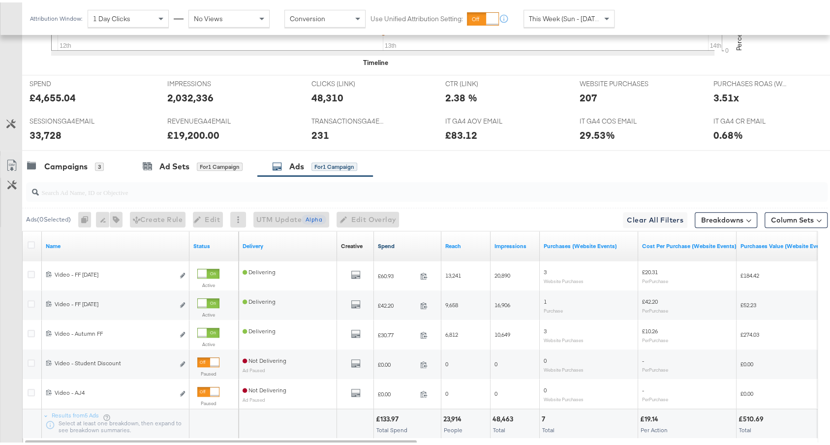
click at [399, 241] on link "Spend" at bounding box center [408, 244] width 60 height 8
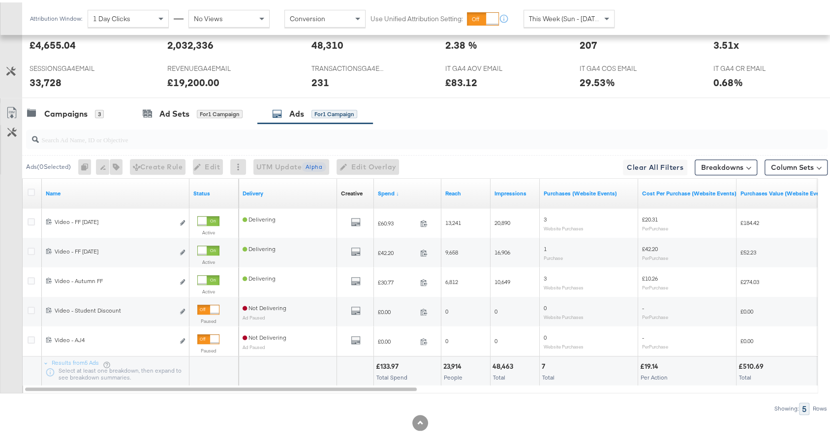
scroll to position [488, 0]
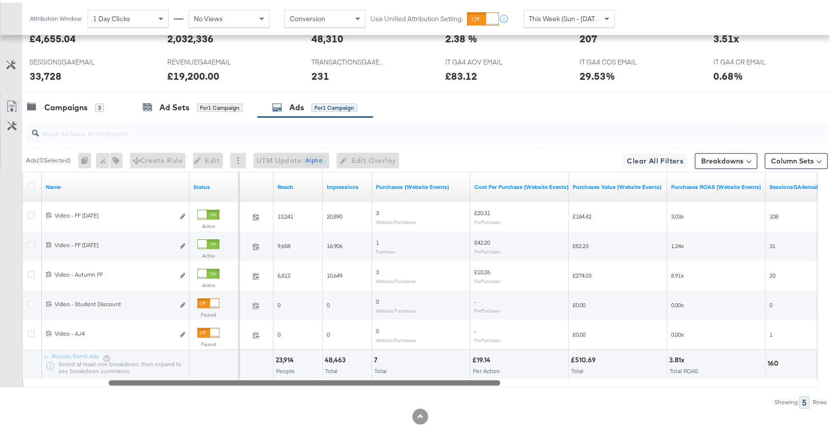
drag, startPoint x: 412, startPoint y: 379, endPoint x: 385, endPoint y: 358, distance: 34.3
click at [396, 357] on div "Name Status Spend ↓ Reach Impressions Purchases (Website Events) Cost Per Purch…" at bounding box center [420, 276] width 796 height 215
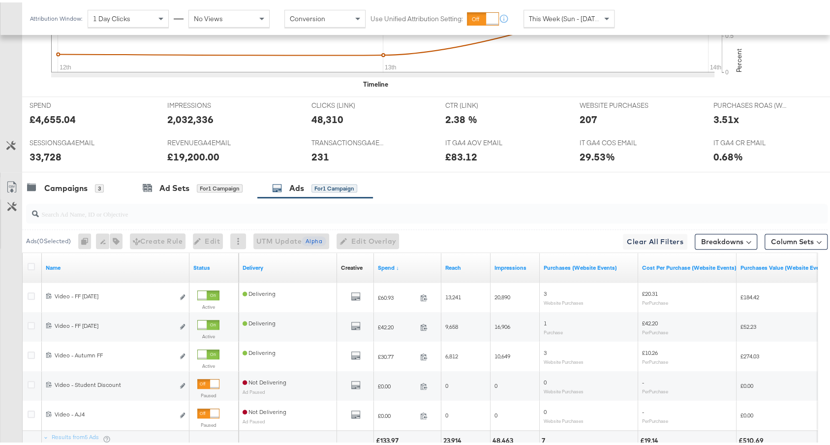
scroll to position [428, 0]
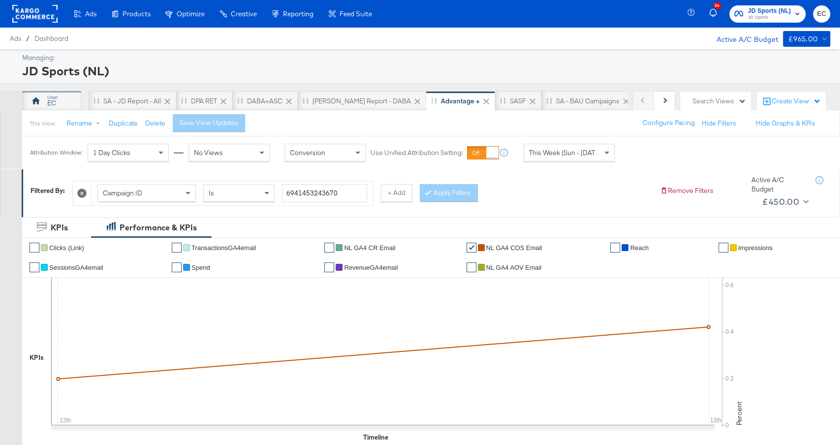
click at [57, 101] on div "EC" at bounding box center [51, 101] width 59 height 20
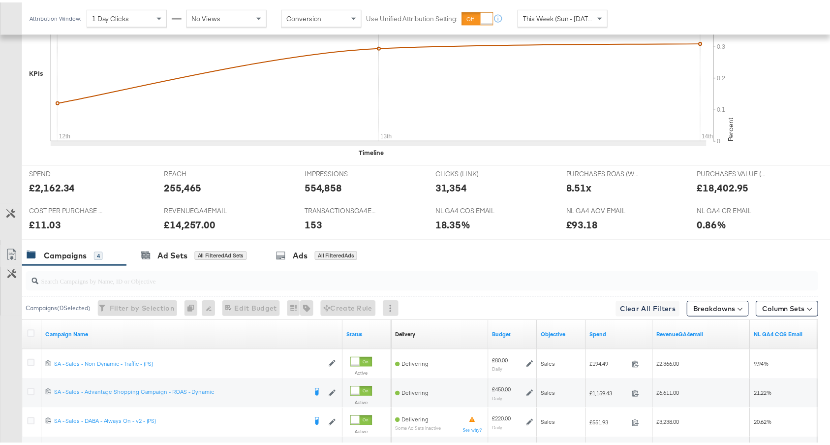
scroll to position [459, 0]
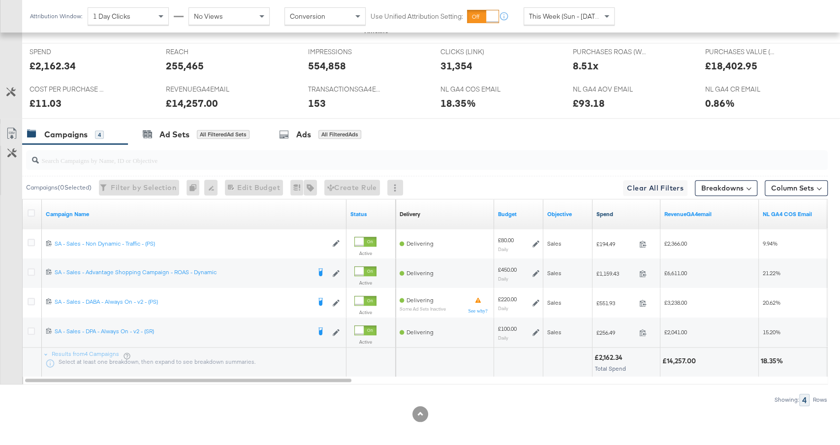
click at [638, 210] on link "Spend" at bounding box center [626, 214] width 60 height 8
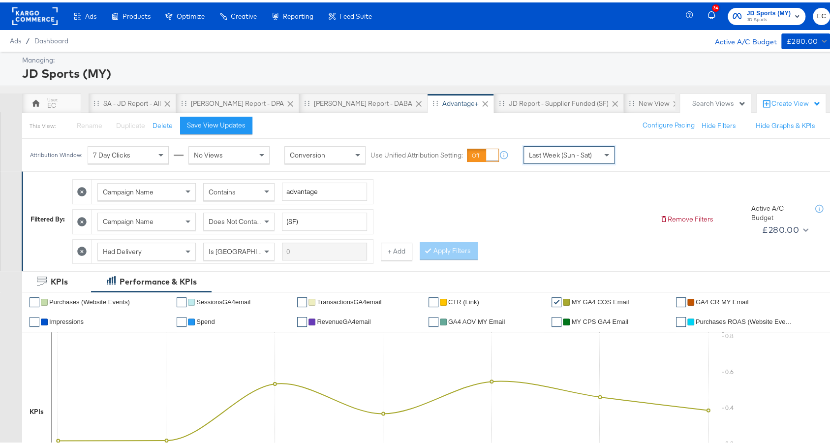
click at [567, 154] on span "Last Week (Sun - Sat)" at bounding box center [560, 152] width 63 height 9
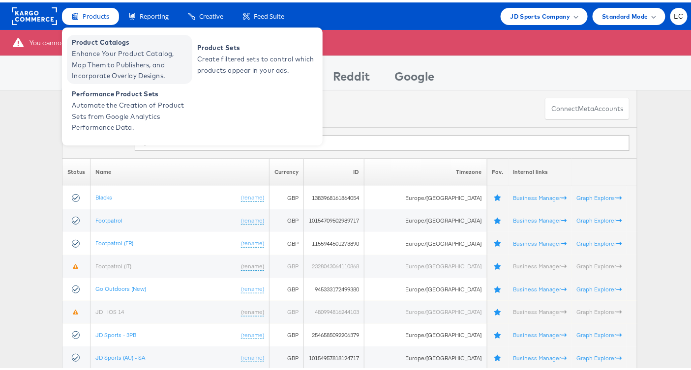
click at [97, 51] on span "Enhance Your Product Catalog, Map Them to Publishers, and Incorporate Overlay D…" at bounding box center [131, 62] width 118 height 33
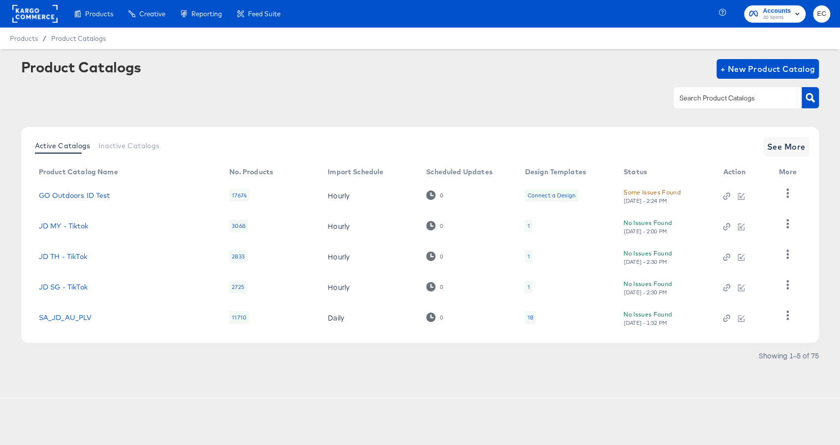
click at [717, 109] on div "Product Catalogs + New Product Catalog" at bounding box center [420, 89] width 798 height 60
click at [716, 101] on input "text" at bounding box center [729, 97] width 105 height 11
type input "go"
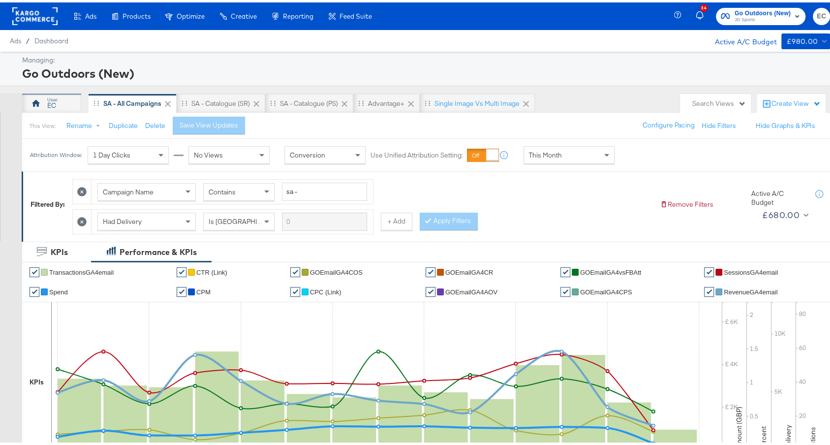
click at [52, 100] on div "EC" at bounding box center [51, 102] width 9 height 9
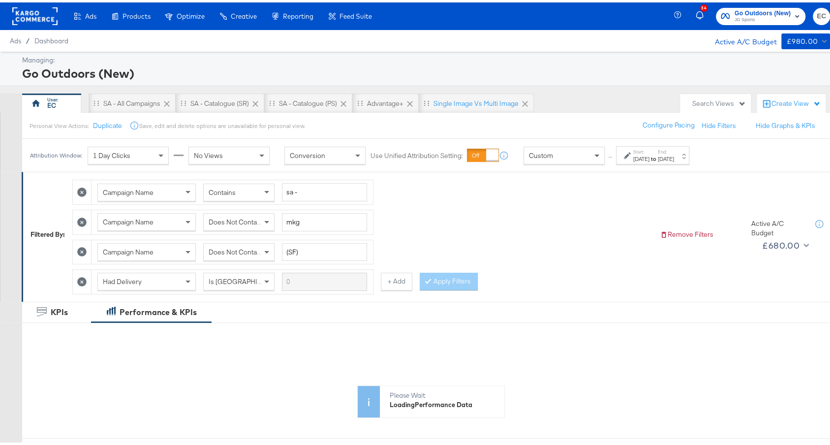
click at [597, 159] on span at bounding box center [598, 153] width 12 height 17
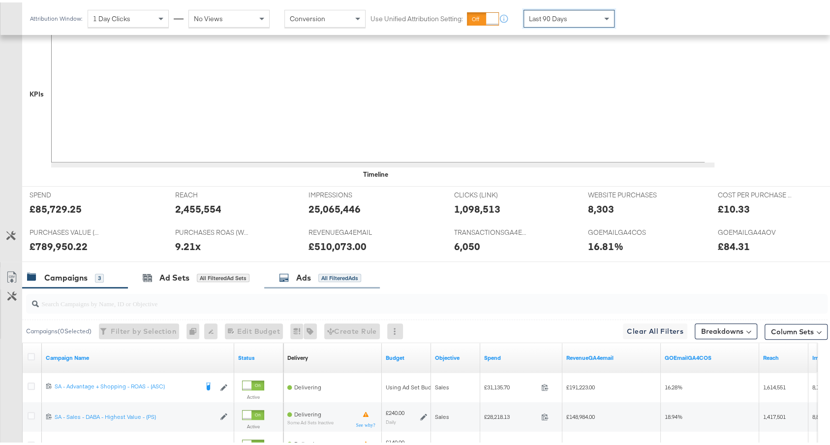
scroll to position [444, 0]
